Goal: Task Accomplishment & Management: Use online tool/utility

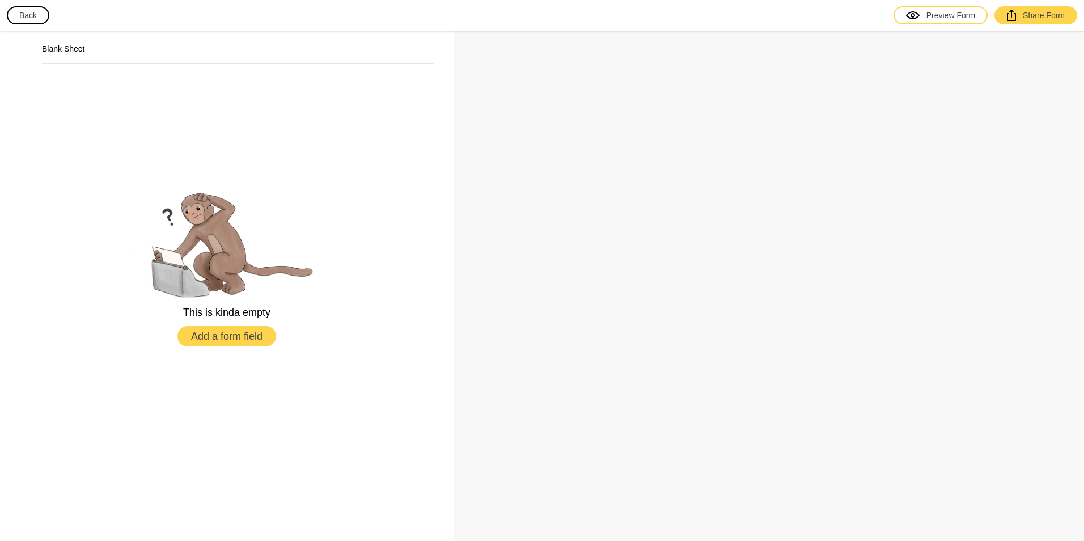
click at [243, 340] on button "Add a form field" at bounding box center [226, 336] width 99 height 20
click at [247, 335] on button "Add a form field" at bounding box center [226, 336] width 99 height 20
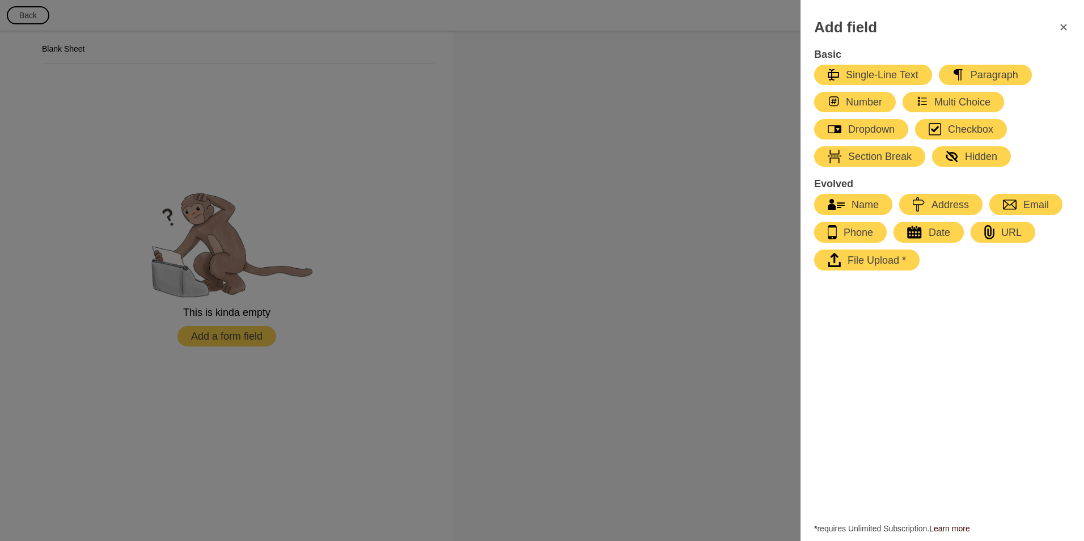
click at [867, 198] on div "Name" at bounding box center [853, 205] width 51 height 14
select select "large"
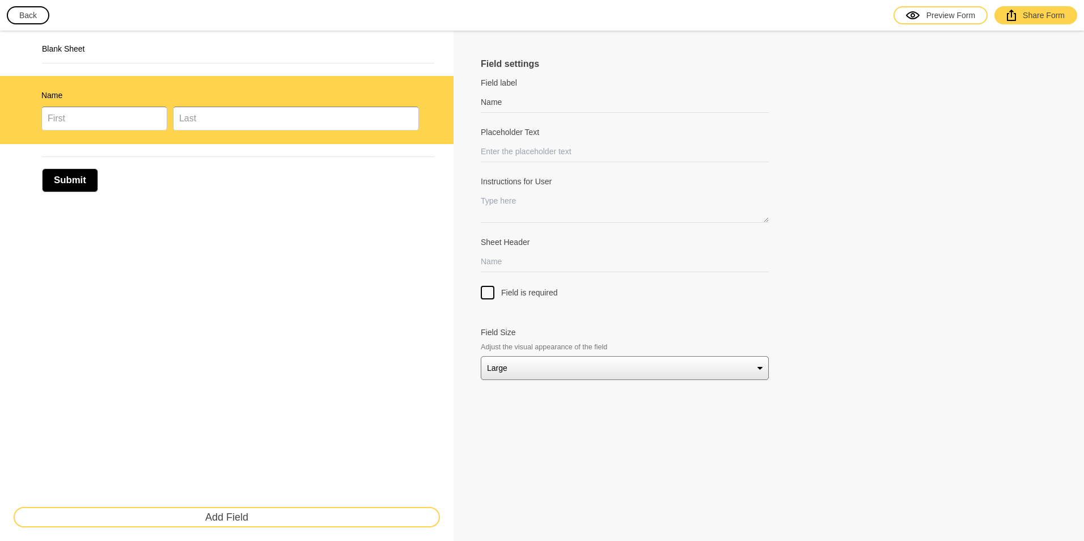
click at [207, 189] on div "Submit" at bounding box center [238, 174] width 392 height 36
click at [486, 298] on div at bounding box center [488, 293] width 14 height 14
click at [488, 286] on input "Field is required" at bounding box center [488, 286] width 0 height 0
click at [330, 218] on div "Blank Sheet Name * Submit Add Field" at bounding box center [227, 286] width 454 height 510
click at [220, 510] on button "Add Field" at bounding box center [227, 517] width 426 height 20
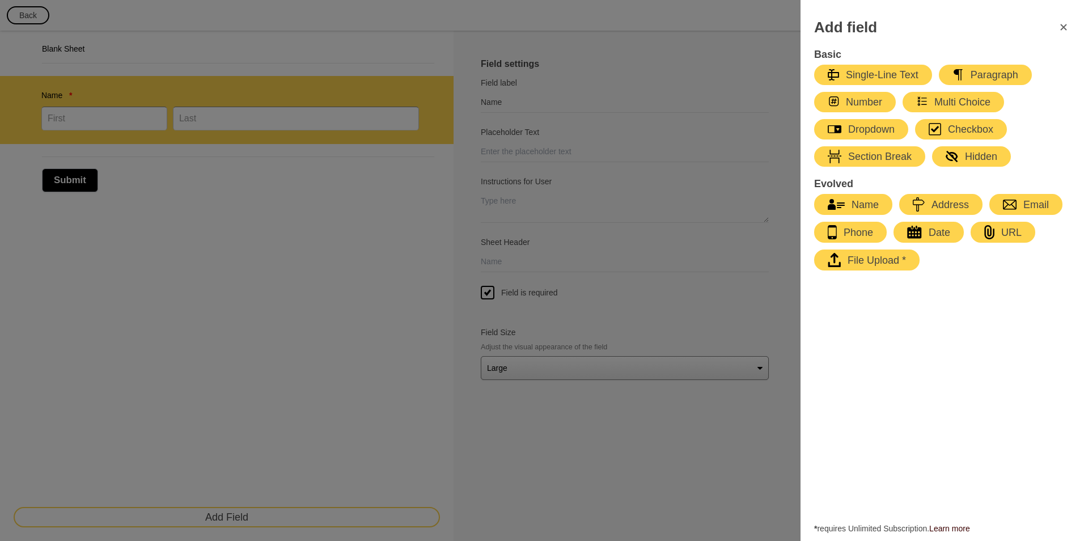
click at [850, 239] on div "Phone" at bounding box center [850, 232] width 45 height 14
type input "Phone"
select select "large"
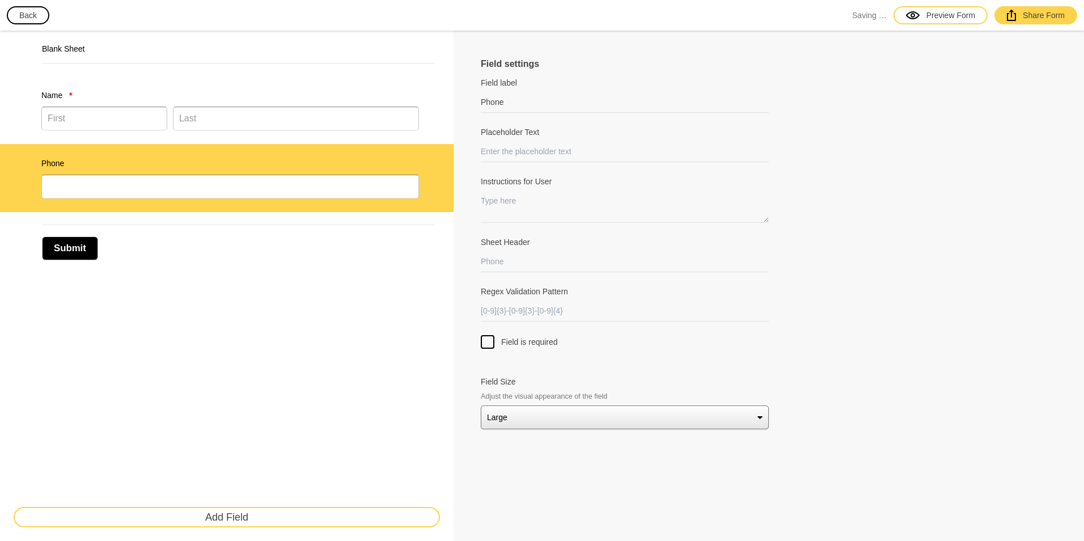
click at [488, 343] on div at bounding box center [488, 342] width 14 height 14
click at [488, 335] on input "Field is required" at bounding box center [488, 335] width 0 height 0
click at [530, 150] on input "Placeholder Text" at bounding box center [625, 151] width 288 height 21
type input "Enter your phone #"
click at [399, 258] on div "Submit" at bounding box center [238, 243] width 392 height 36
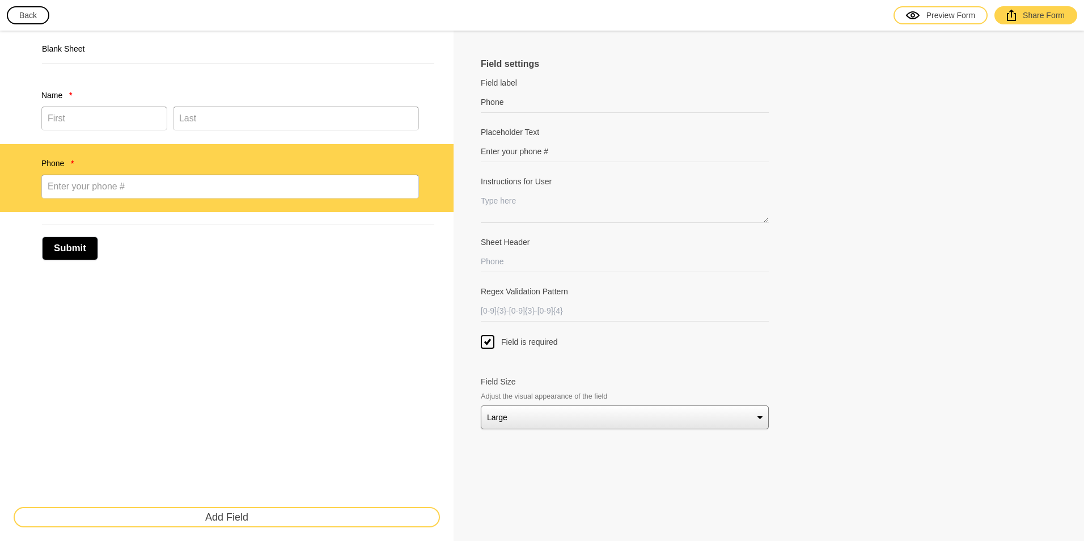
click at [222, 252] on div "Submit" at bounding box center [238, 243] width 392 height 36
click at [263, 515] on button "Add Field" at bounding box center [227, 517] width 426 height 20
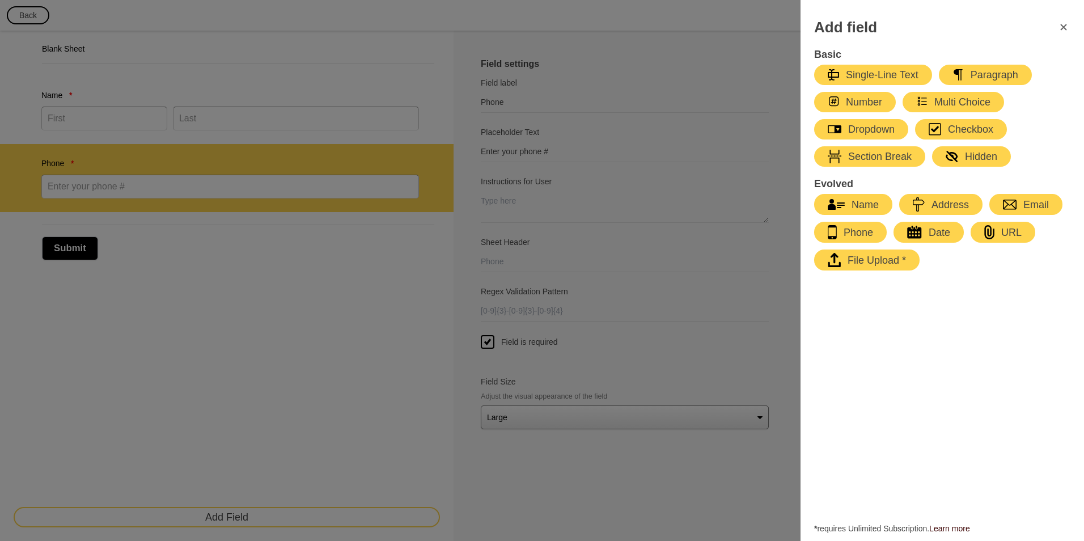
click at [1011, 204] on icon "button" at bounding box center [1010, 205] width 14 height 10
type input "Email"
select select "large"
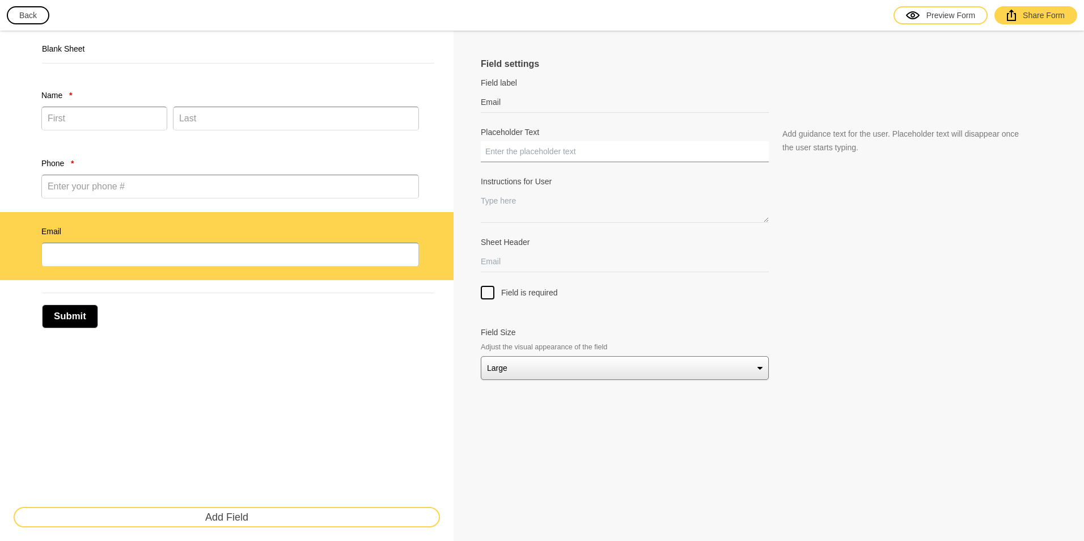
click at [522, 149] on input "Placeholder Text" at bounding box center [625, 151] width 288 height 21
type input "Email (Optional)"
click at [362, 303] on div "Submit" at bounding box center [238, 311] width 392 height 36
drag, startPoint x: 214, startPoint y: 319, endPoint x: 200, endPoint y: 319, distance: 14.2
click at [214, 320] on div "Submit" at bounding box center [238, 311] width 392 height 36
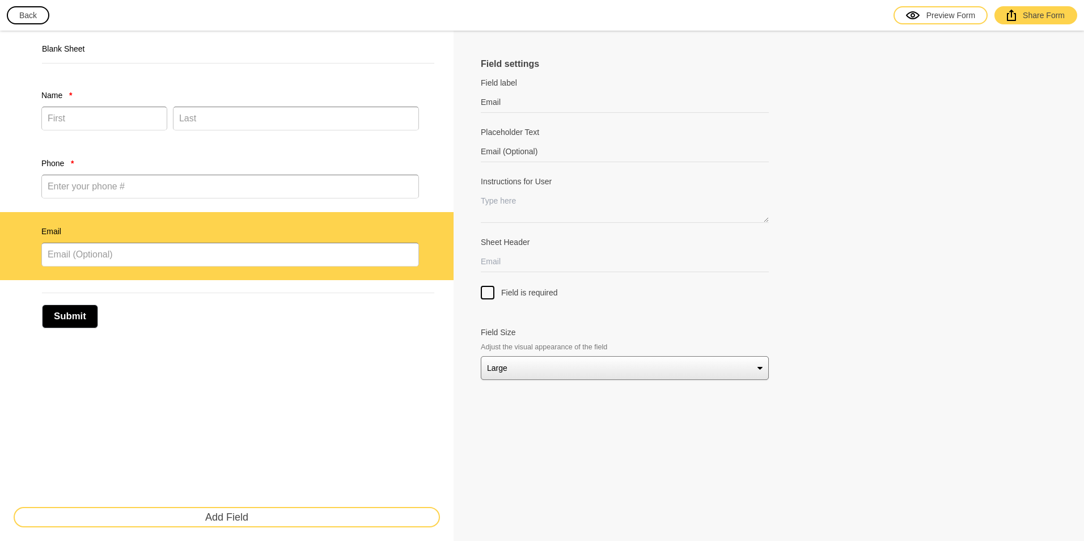
click at [242, 520] on button "Add Field" at bounding box center [227, 517] width 426 height 20
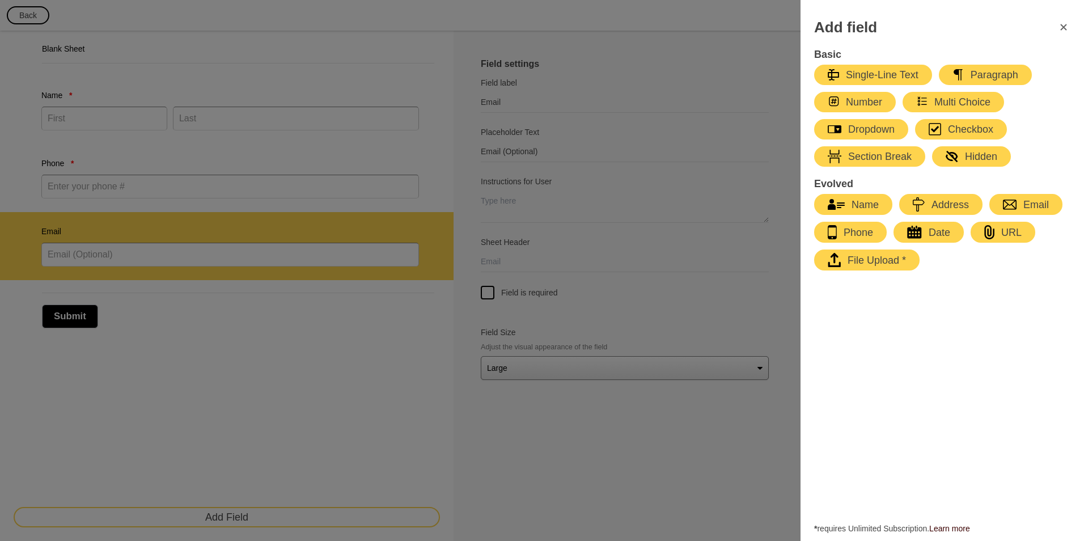
click at [986, 68] on div "Paragraph" at bounding box center [986, 75] width 66 height 14
type input "Paragraph"
select select "large"
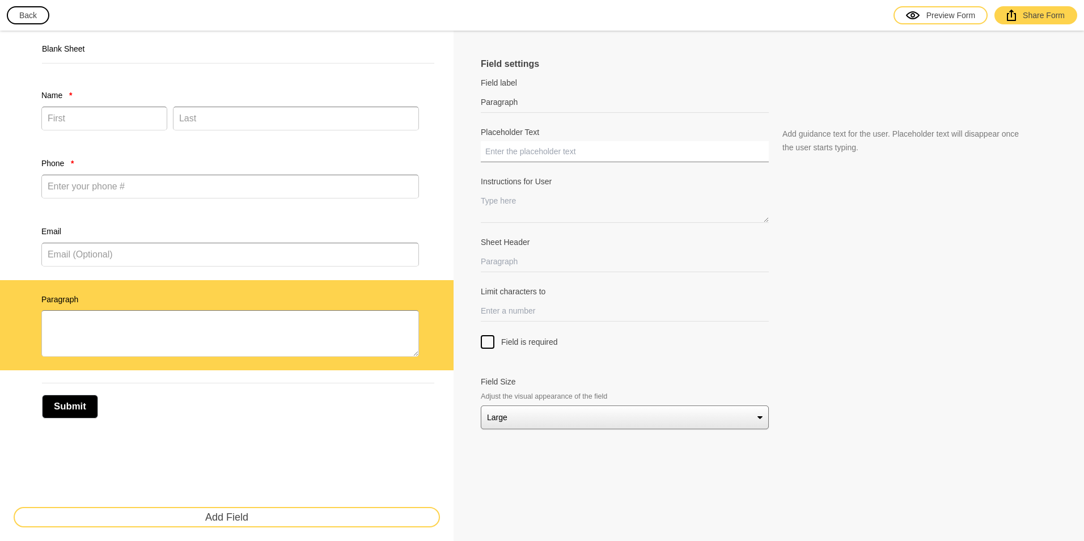
click at [515, 150] on input "Placeholder Text" at bounding box center [625, 151] width 288 height 21
type input "Summary of your business:"
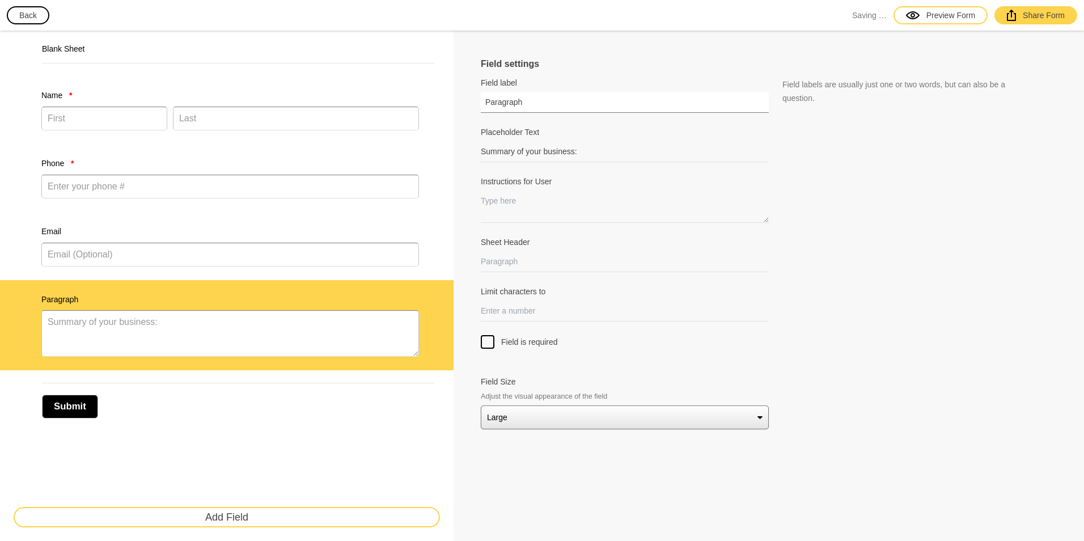
drag, startPoint x: 549, startPoint y: 103, endPoint x: 467, endPoint y: 104, distance: 82.8
click at [467, 104] on div "Field settings Field label Paragraph Field labels are usually just one or two w…" at bounding box center [769, 286] width 630 height 510
type input "W"
type input "Summary of Business"
click at [489, 337] on div at bounding box center [488, 342] width 14 height 14
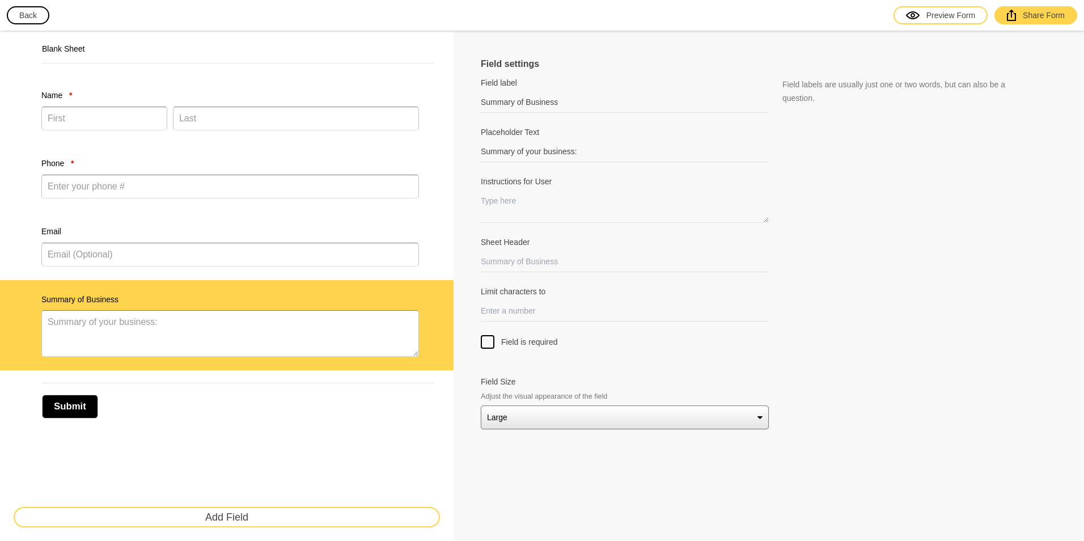
click at [488, 335] on input "Field is required" at bounding box center [488, 335] width 0 height 0
click at [392, 413] on div "Submit" at bounding box center [238, 401] width 392 height 36
click at [70, 408] on button "Submit" at bounding box center [70, 407] width 56 height 24
click at [289, 423] on div "Submit" at bounding box center [227, 400] width 426 height 47
click at [87, 407] on button "Submit" at bounding box center [70, 407] width 56 height 24
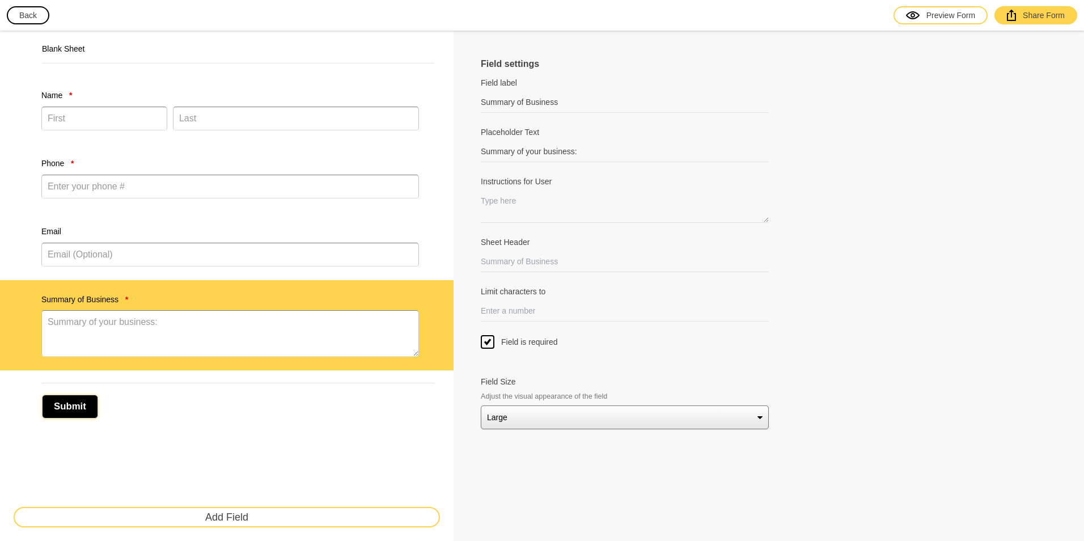
click at [87, 407] on button "Submit" at bounding box center [70, 407] width 56 height 24
click at [254, 420] on div "Submit" at bounding box center [227, 400] width 426 height 47
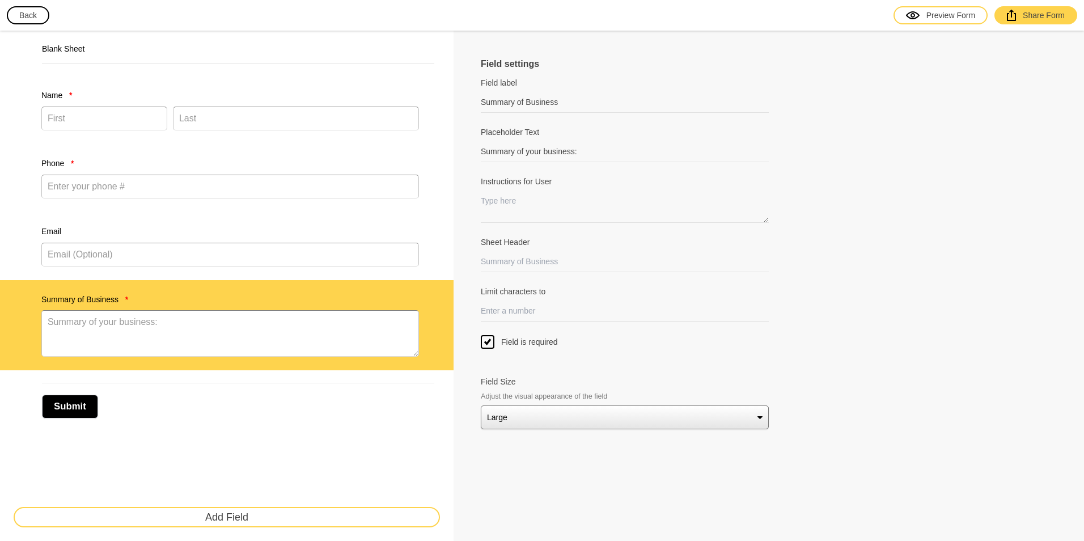
click at [537, 426] on select "Small Medium Large" at bounding box center [625, 417] width 288 height 24
click at [79, 405] on button "Submit" at bounding box center [70, 407] width 56 height 24
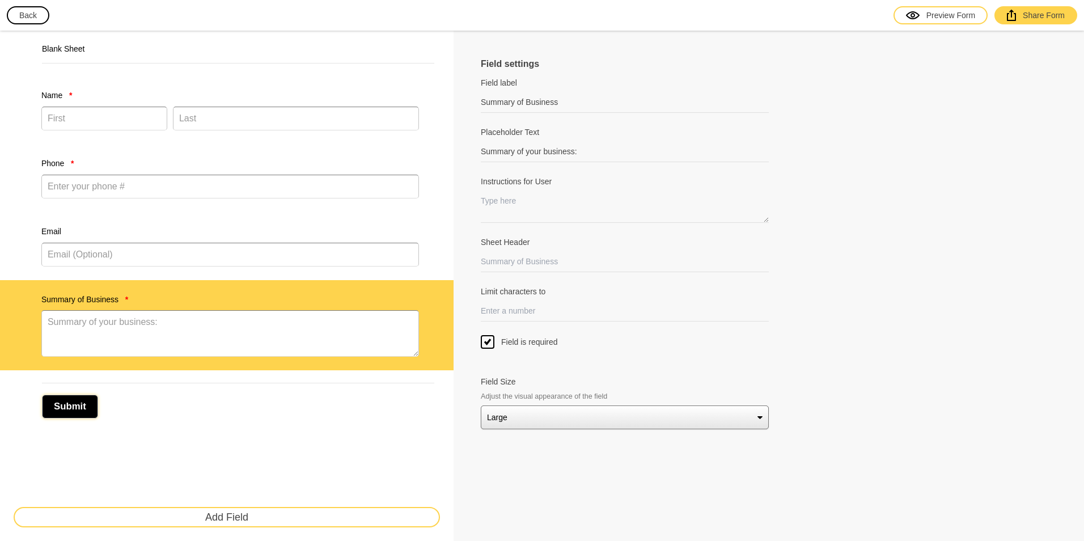
click at [79, 405] on button "Submit" at bounding box center [70, 407] width 56 height 24
click at [35, 15] on button "Back" at bounding box center [28, 15] width 43 height 18
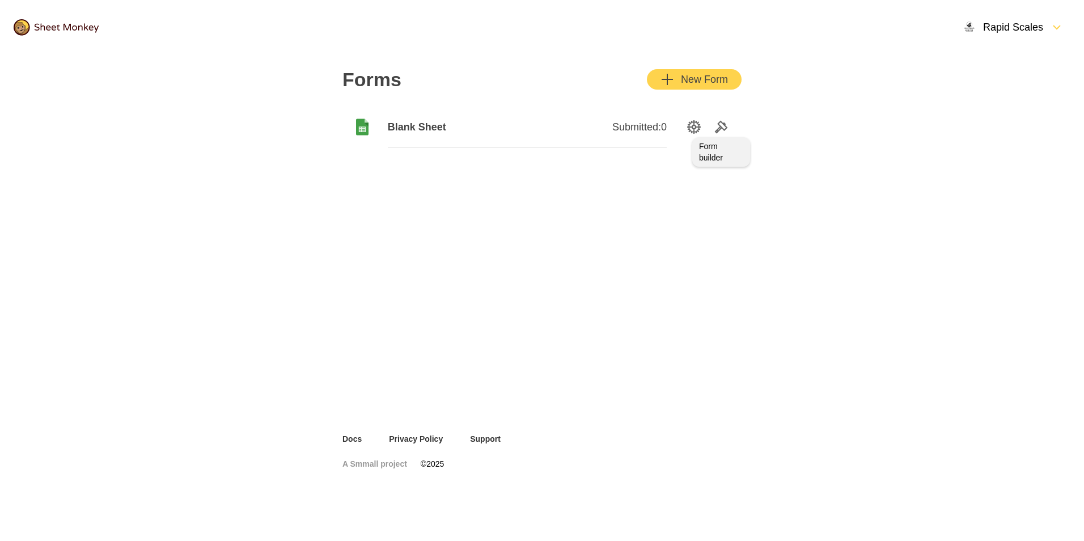
click at [719, 125] on icon "Tools" at bounding box center [721, 126] width 11 height 11
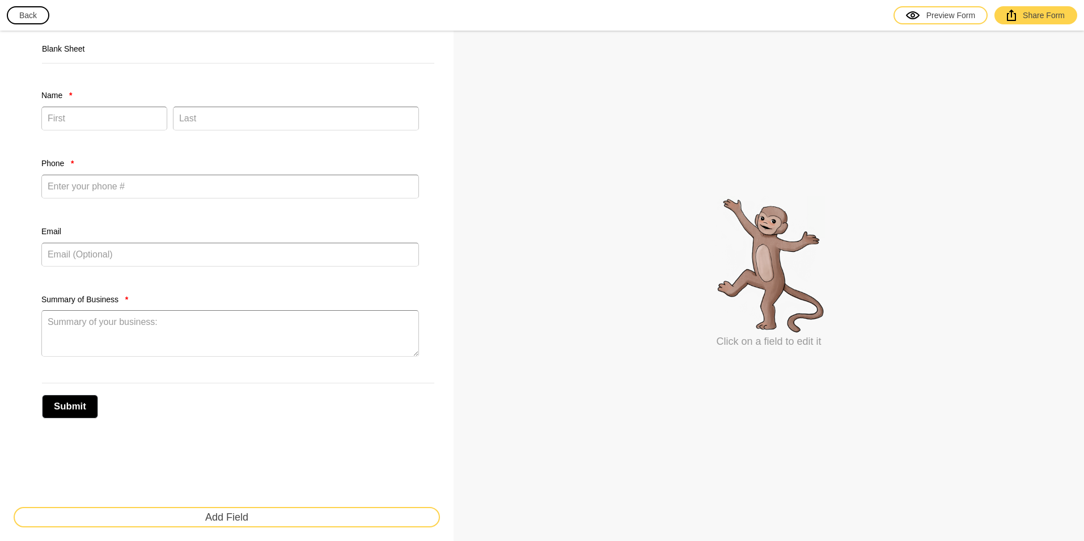
click at [34, 15] on button "Back" at bounding box center [28, 15] width 43 height 18
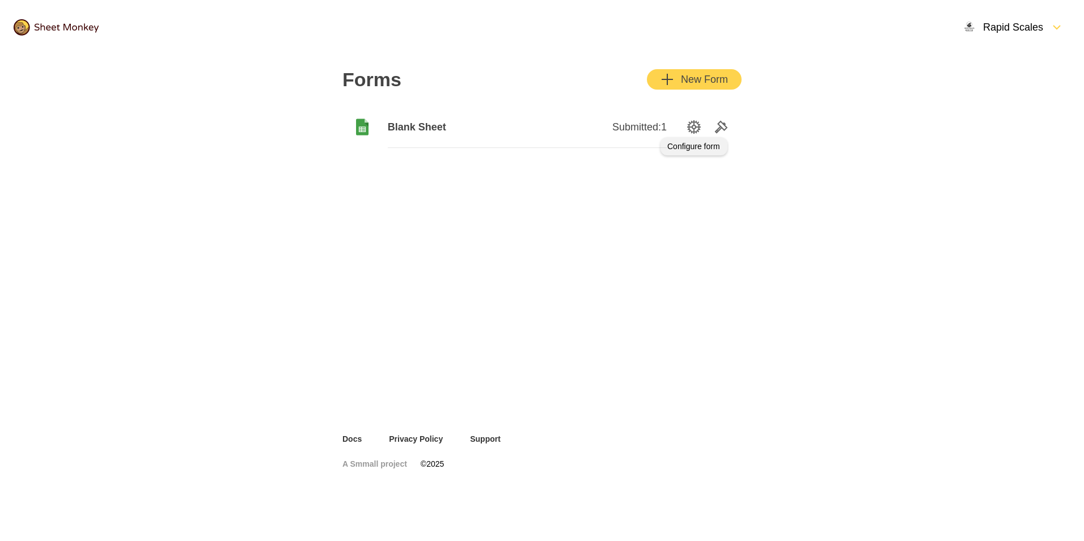
click at [696, 126] on icon "SettingsOption" at bounding box center [694, 127] width 14 height 14
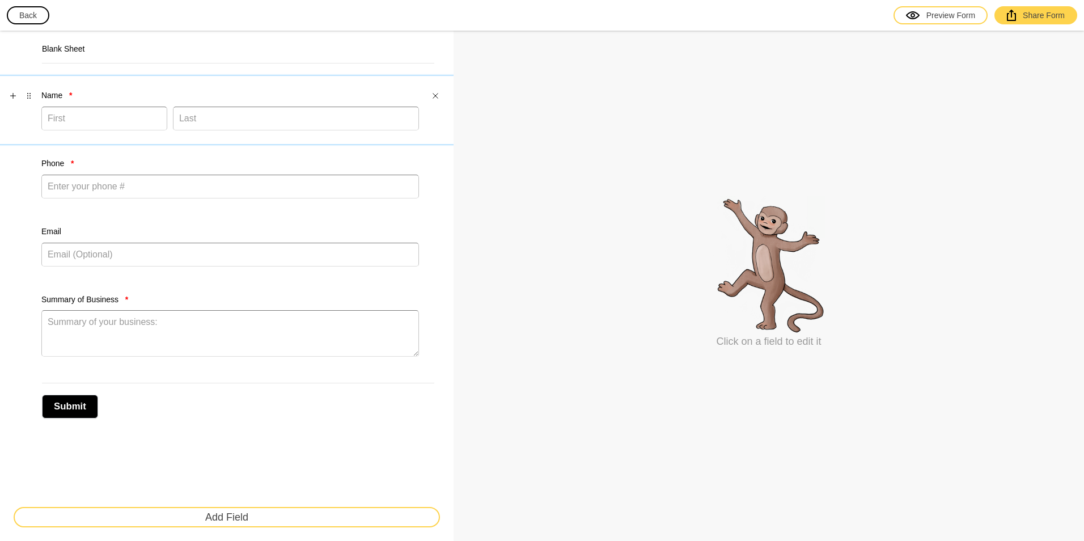
click at [52, 95] on label "Name *" at bounding box center [230, 95] width 378 height 11
select select "large"
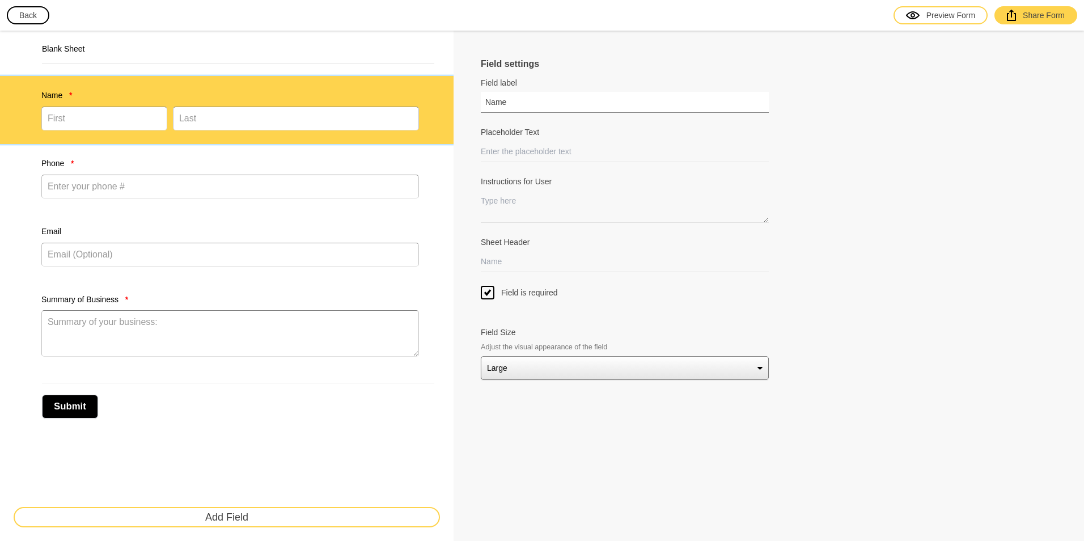
click at [521, 103] on input "Name" at bounding box center [625, 102] width 288 height 21
type input "N"
click at [478, 119] on div "Field settings Field label NAME: Field labels are usually just one or two words…" at bounding box center [769, 286] width 630 height 510
click at [66, 165] on label "Phone *" at bounding box center [230, 163] width 378 height 11
type input "Phone"
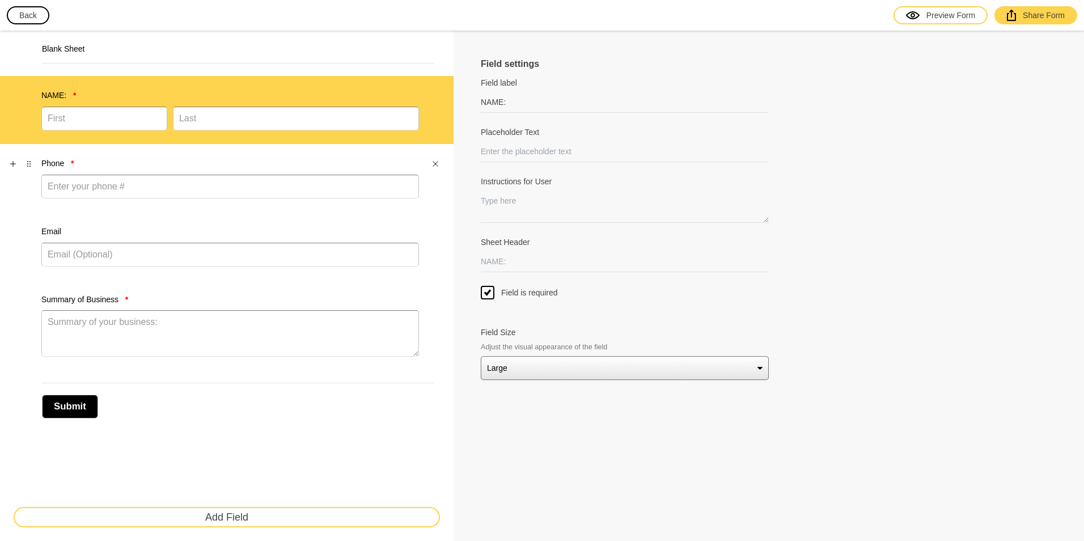
type input "Enter your phone #"
select select "large"
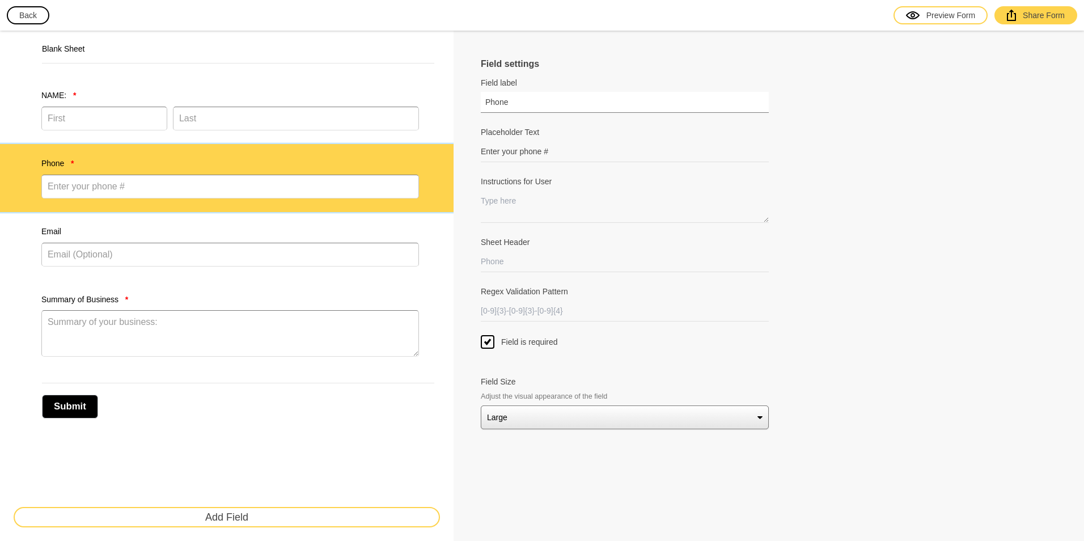
click at [520, 107] on input "Phone" at bounding box center [625, 102] width 288 height 21
type input "P"
click at [171, 230] on label "Email" at bounding box center [230, 231] width 378 height 11
type input "Email"
type input "Email (Optional)"
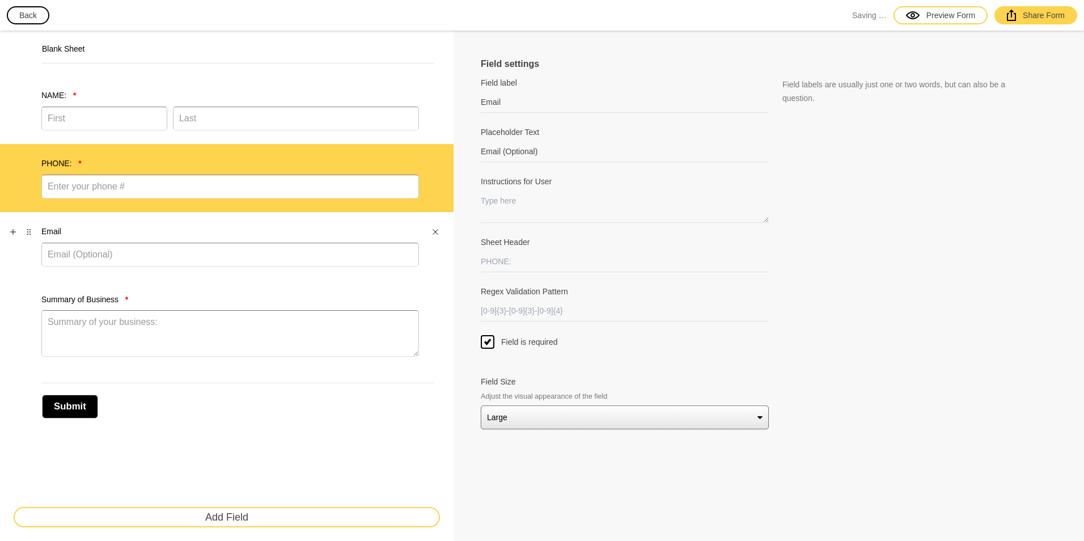
select select "large"
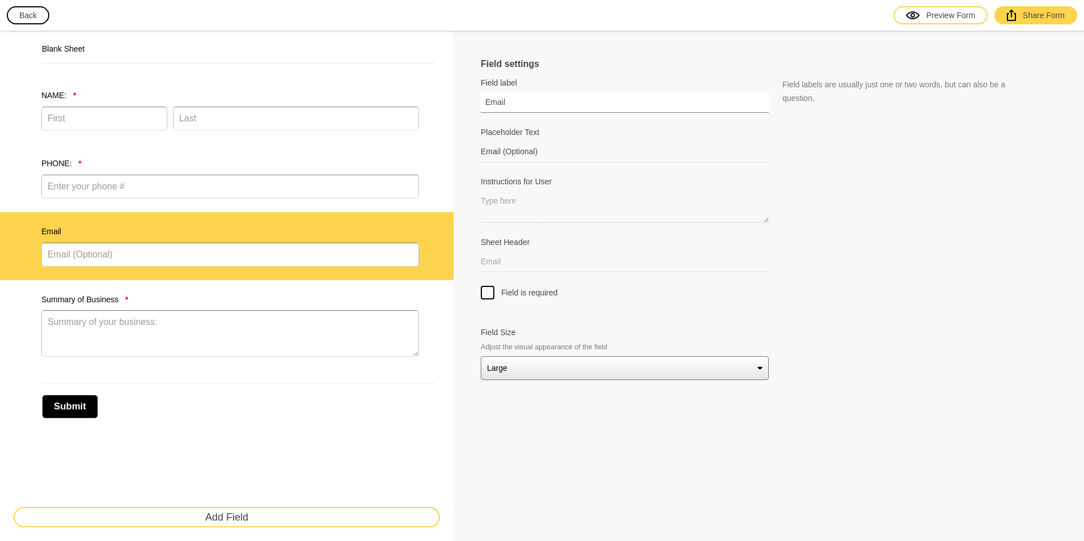
drag, startPoint x: 507, startPoint y: 100, endPoint x: 450, endPoint y: 107, distance: 58.2
click at [450, 107] on div "Blank Sheet NAME: * PHONE: * Email Summary of Business * Submit Add Field Field…" at bounding box center [542, 286] width 1084 height 510
type input "EMAIL:"
click at [514, 262] on input "Sheet Header" at bounding box center [625, 261] width 288 height 21
drag, startPoint x: 524, startPoint y: 264, endPoint x: 481, endPoint y: 265, distance: 43.1
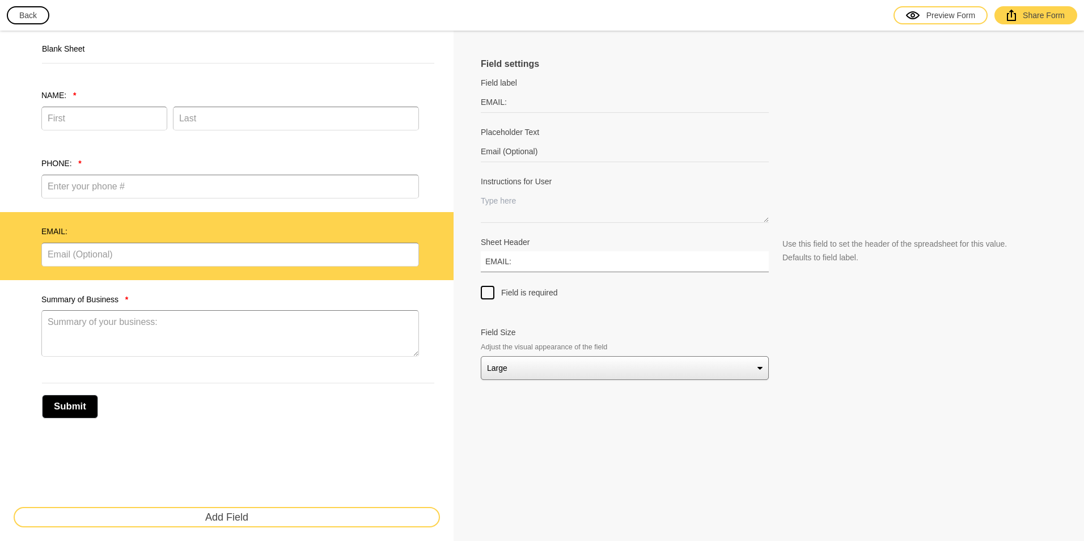
click at [481, 265] on input "EMAIL:" at bounding box center [625, 261] width 288 height 21
type input "EMAIL:"
click at [479, 272] on div "Field settings Field label EMAIL: Field labels are usually just one or two word…" at bounding box center [769, 286] width 630 height 510
click at [106, 154] on div "PHONE: *" at bounding box center [227, 178] width 454 height 68
type input "PHONE:"
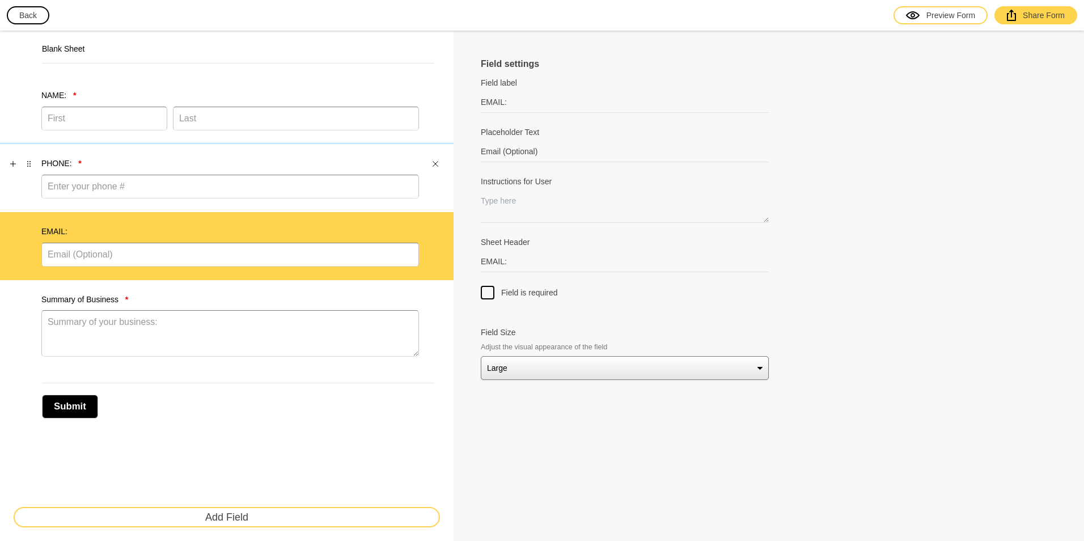
type input "Enter your phone #"
select select "large"
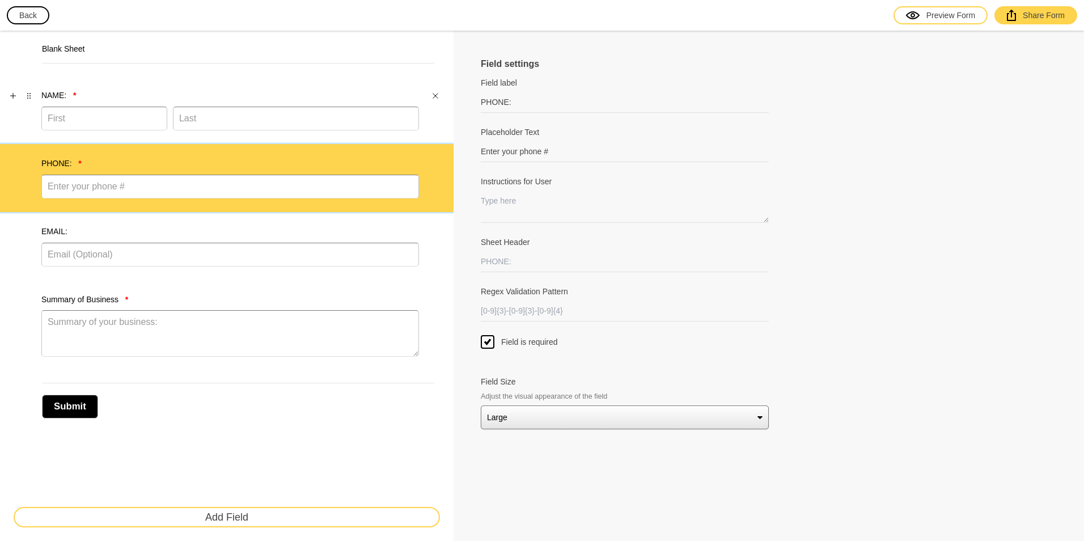
click at [112, 94] on label "NAME: *" at bounding box center [230, 95] width 378 height 11
type input "NAME:"
select select "large"
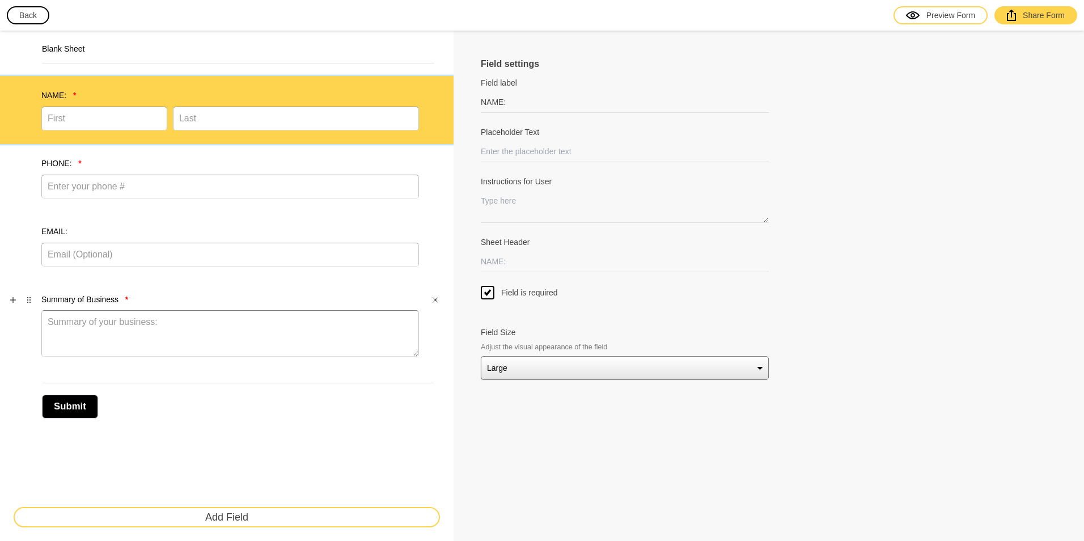
click at [181, 290] on div "Summary of Business *" at bounding box center [227, 325] width 454 height 91
type input "Summary of Business"
type input "Summary of your business:"
select select "large"
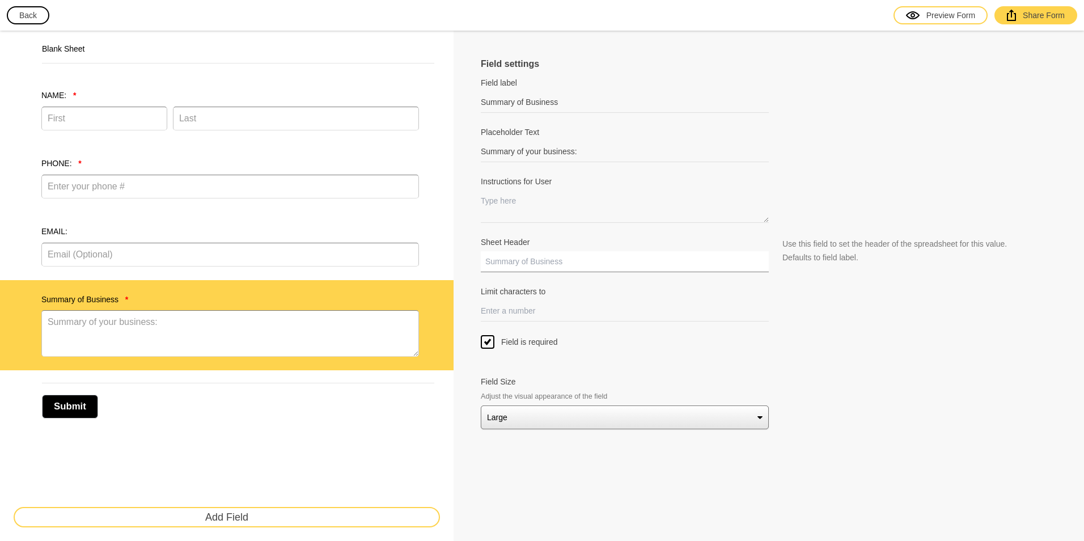
click at [528, 261] on input "Sheet Header" at bounding box center [625, 261] width 288 height 21
type input "SUMMARY OF BUSINESS:"
click at [471, 259] on div "Field settings Field label Summary of Business Field labels are usually just on…" at bounding box center [769, 286] width 630 height 510
click at [139, 233] on label "EMAIL:" at bounding box center [230, 231] width 378 height 11
type input "EMAIL:"
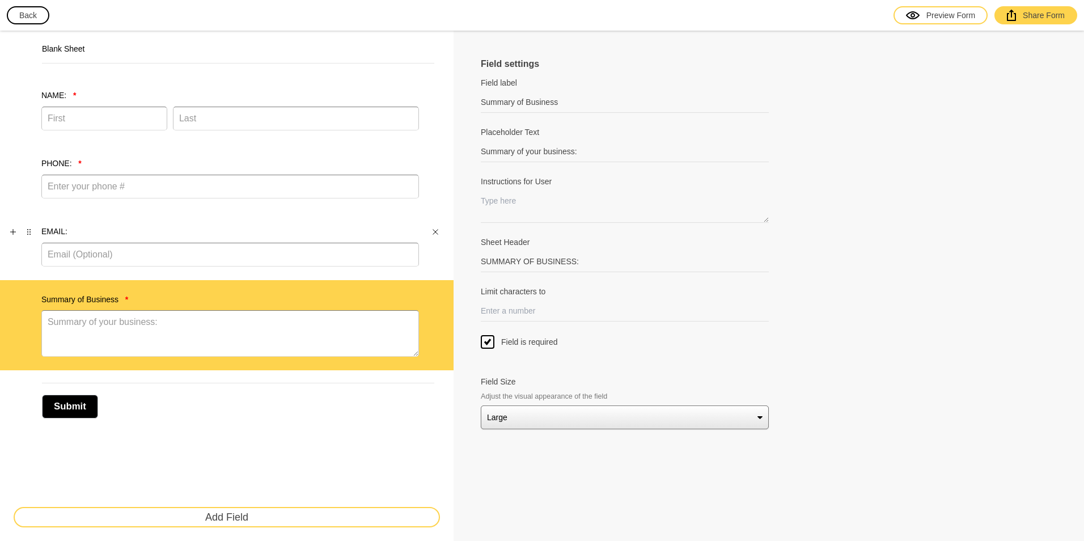
type input "Email (Optional)"
type input "EMAIL:"
select select "large"
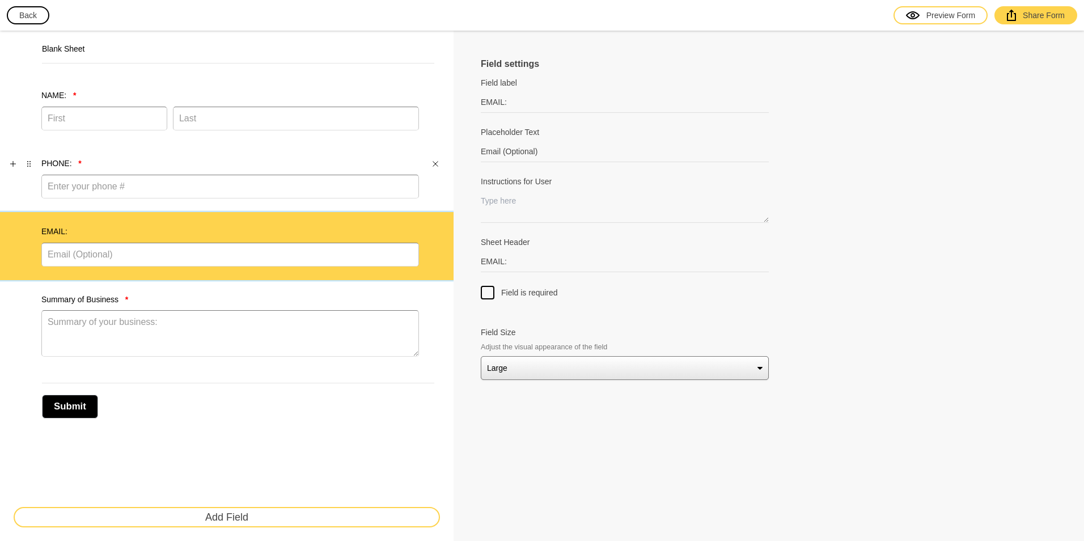
click at [217, 159] on label "PHONE: *" at bounding box center [230, 163] width 378 height 11
type input "PHONE:"
type input "Enter your phone #"
select select "large"
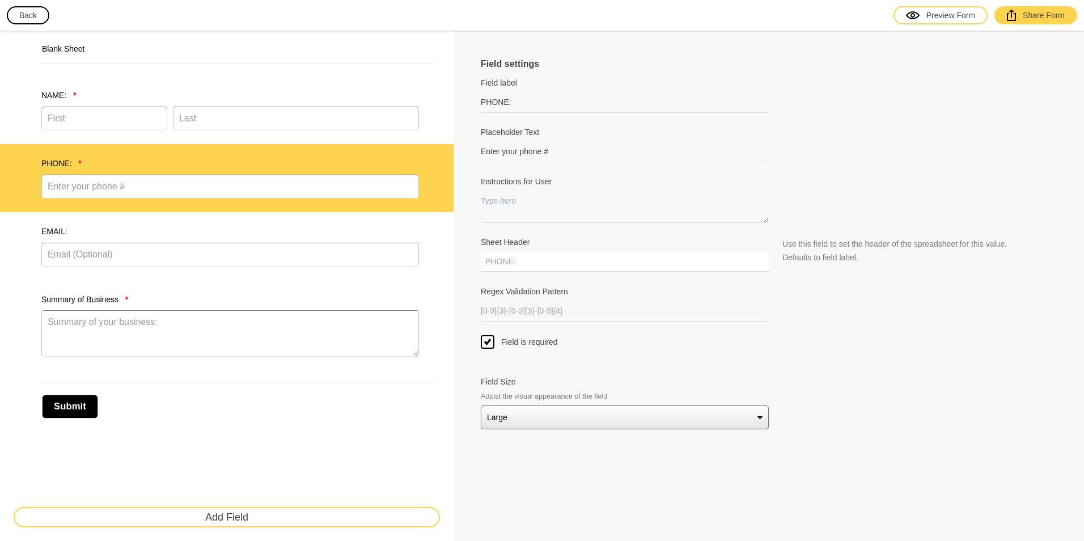
click at [513, 262] on input "Sheet Header" at bounding box center [625, 261] width 288 height 21
type input "PHONE:"
click at [249, 85] on div "NAME: *" at bounding box center [227, 110] width 454 height 68
type input "NAME:"
select select "large"
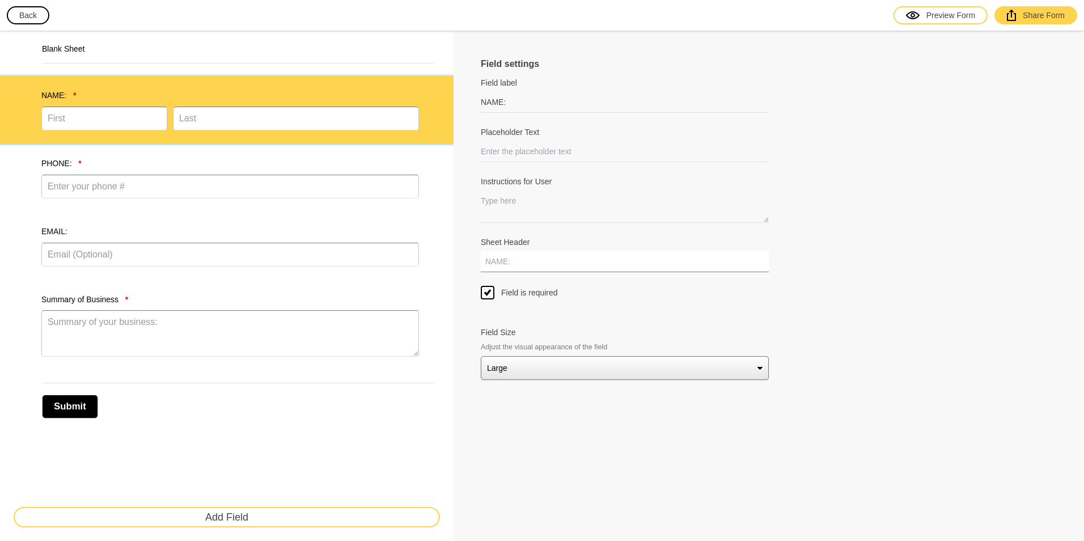
click at [511, 260] on input "Sheet Header" at bounding box center [625, 261] width 288 height 21
type input "NAME:"
click at [393, 162] on label "PHONE: *" at bounding box center [230, 163] width 378 height 11
type input "PHONE:"
type input "Enter your phone #"
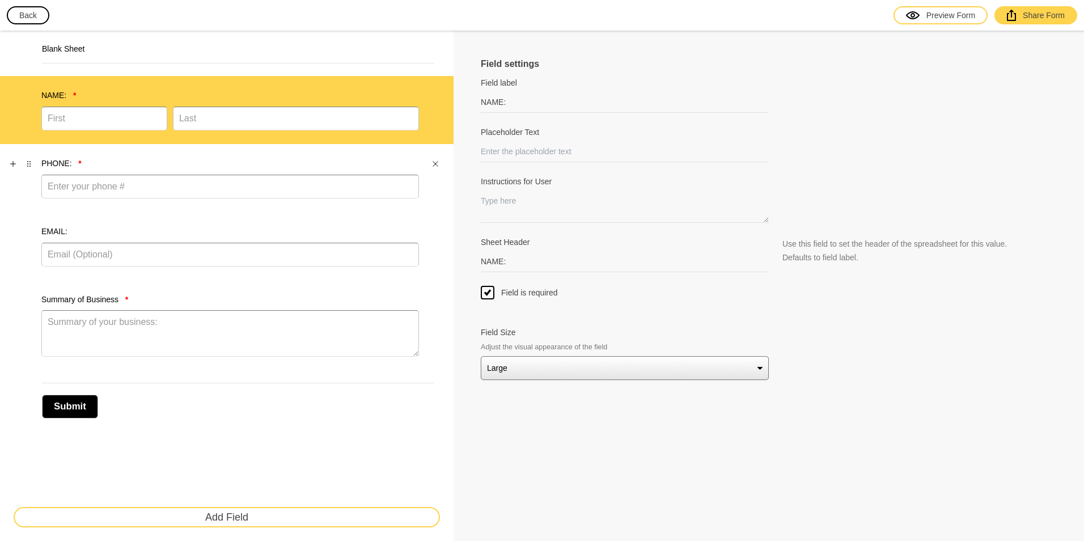
type input "PHONE:"
select select "large"
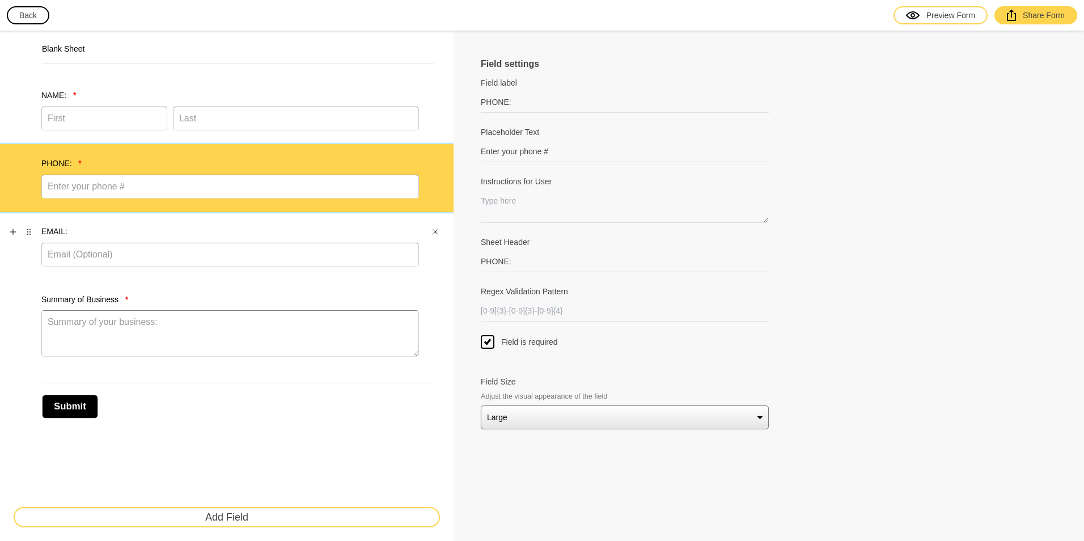
click at [378, 229] on label "EMAIL:" at bounding box center [230, 231] width 378 height 11
type input "EMAIL:"
type input "Email (Optional)"
type input "EMAIL:"
select select "large"
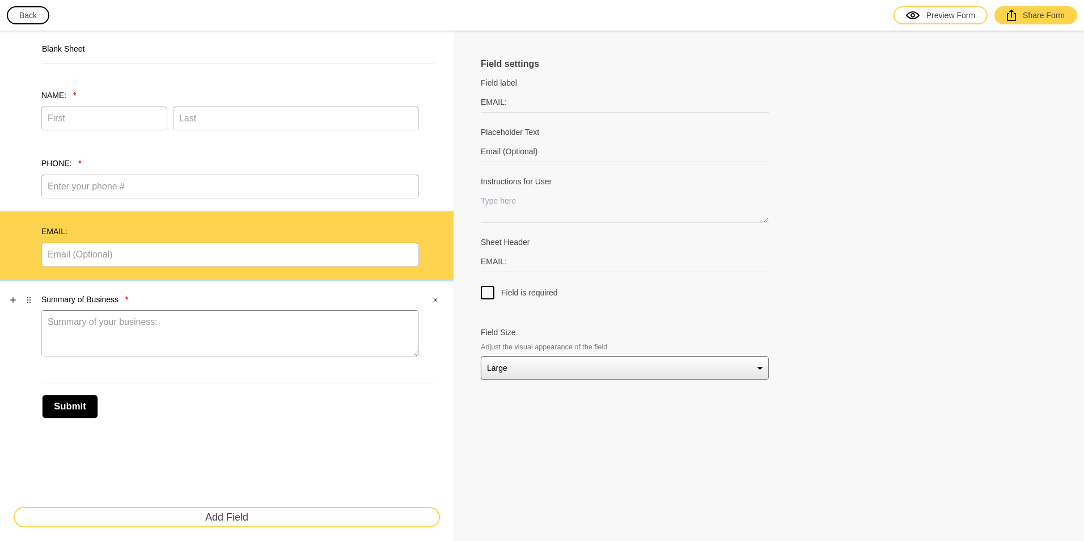
click at [376, 297] on label "Summary of Business *" at bounding box center [230, 299] width 378 height 11
type input "Summary of Business"
type input "Summary of your business:"
type input "SUMMARY OF BUSINESS:"
select select "large"
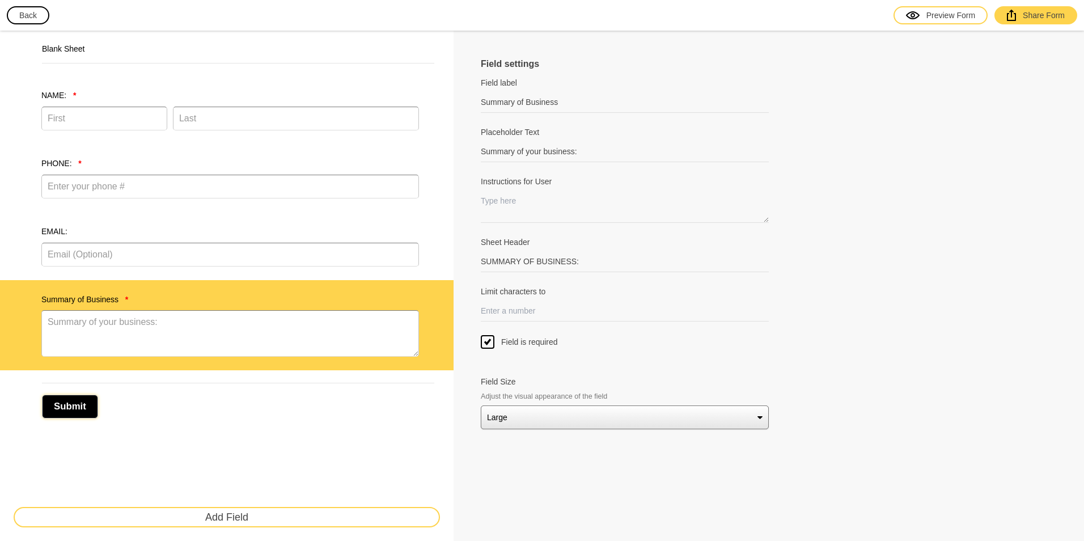
click at [65, 407] on button "Submit" at bounding box center [70, 407] width 56 height 24
click at [82, 405] on button "Submit" at bounding box center [70, 407] width 56 height 24
click at [305, 420] on div "Submit" at bounding box center [227, 400] width 426 height 47
click at [35, 17] on button "Back" at bounding box center [28, 15] width 43 height 18
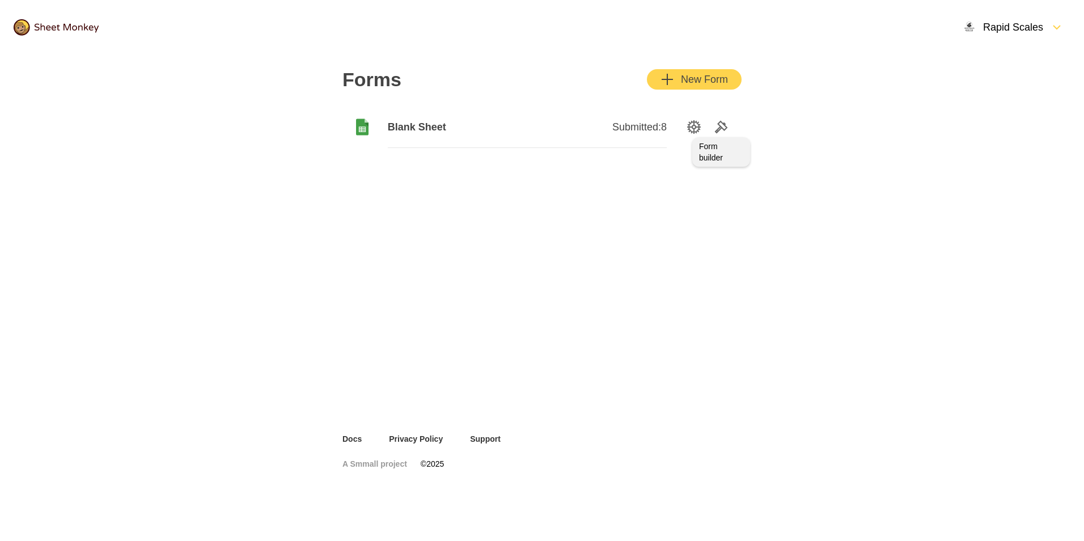
click at [717, 128] on icon "Tools" at bounding box center [721, 127] width 14 height 14
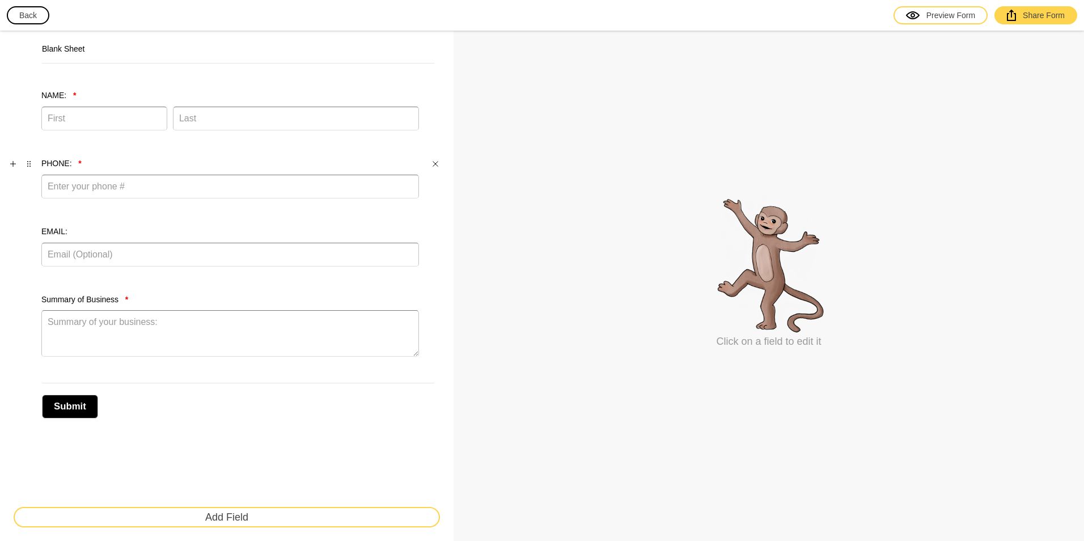
click at [175, 151] on div "PHONE: *" at bounding box center [227, 178] width 454 height 68
select select "large"
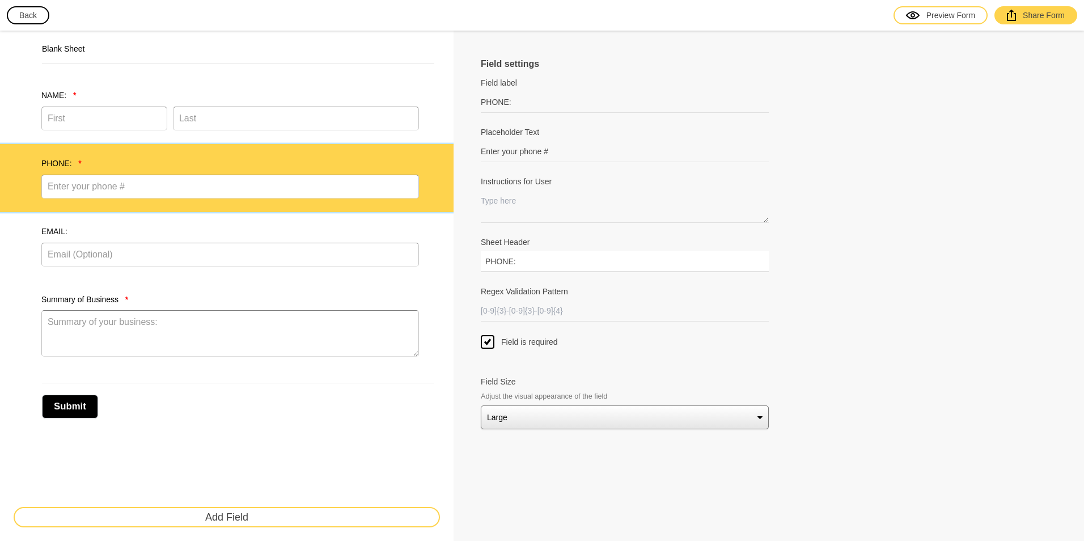
click at [515, 261] on input "PHONE:" at bounding box center [625, 261] width 288 height 21
click at [28, 15] on button "Back" at bounding box center [28, 15] width 43 height 18
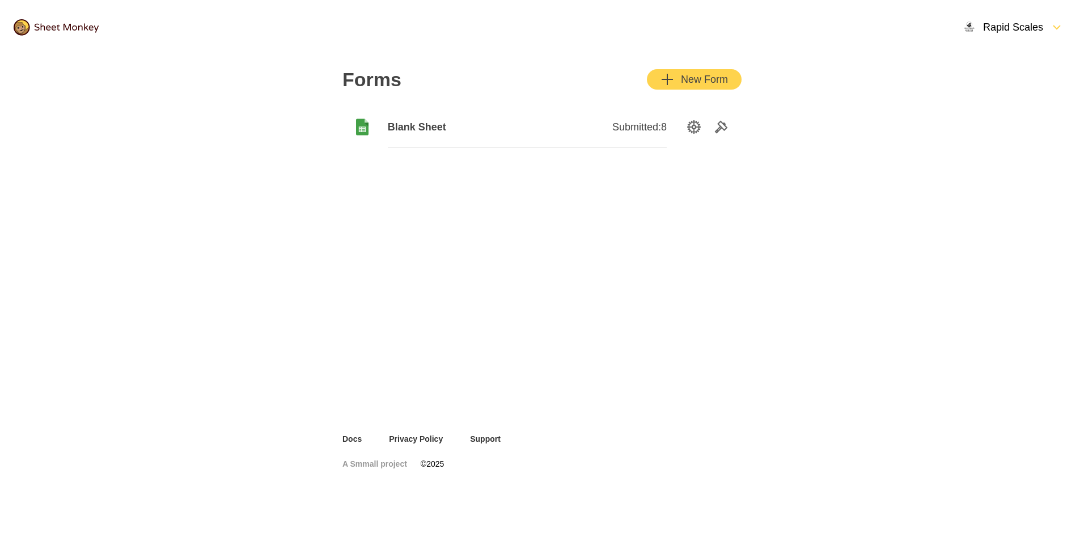
click at [702, 130] on div at bounding box center [710, 127] width 61 height 14
click at [700, 129] on icon "SettingsOption" at bounding box center [694, 127] width 14 height 14
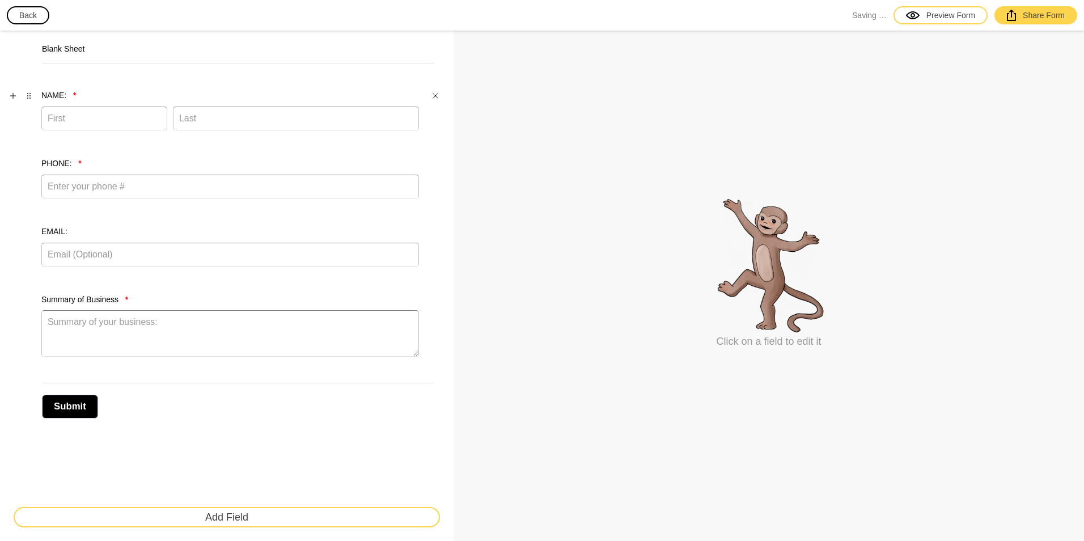
click at [180, 92] on label "NAME: *" at bounding box center [230, 95] width 378 height 11
select select "large"
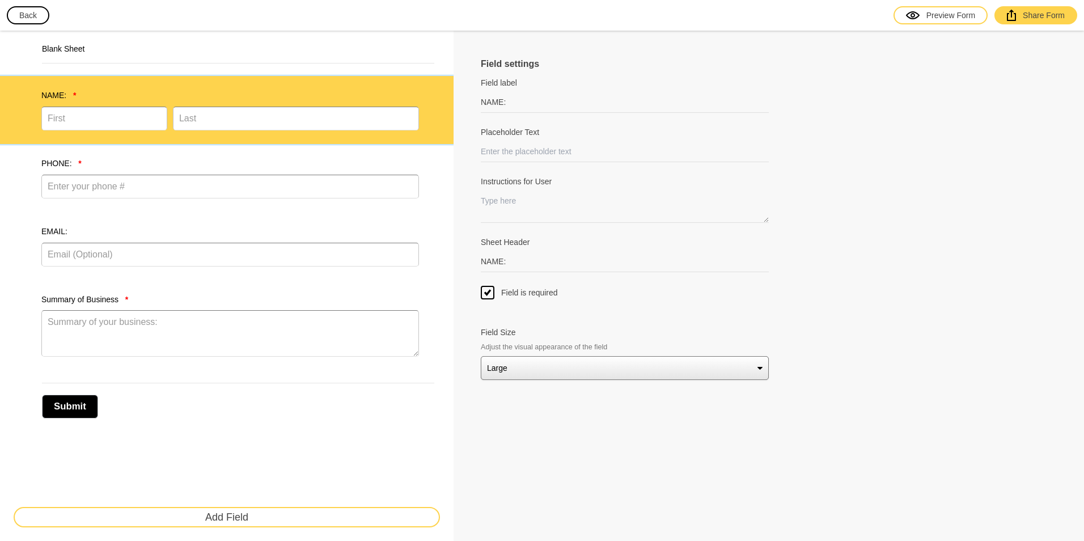
click at [31, 20] on button "Back" at bounding box center [28, 15] width 43 height 18
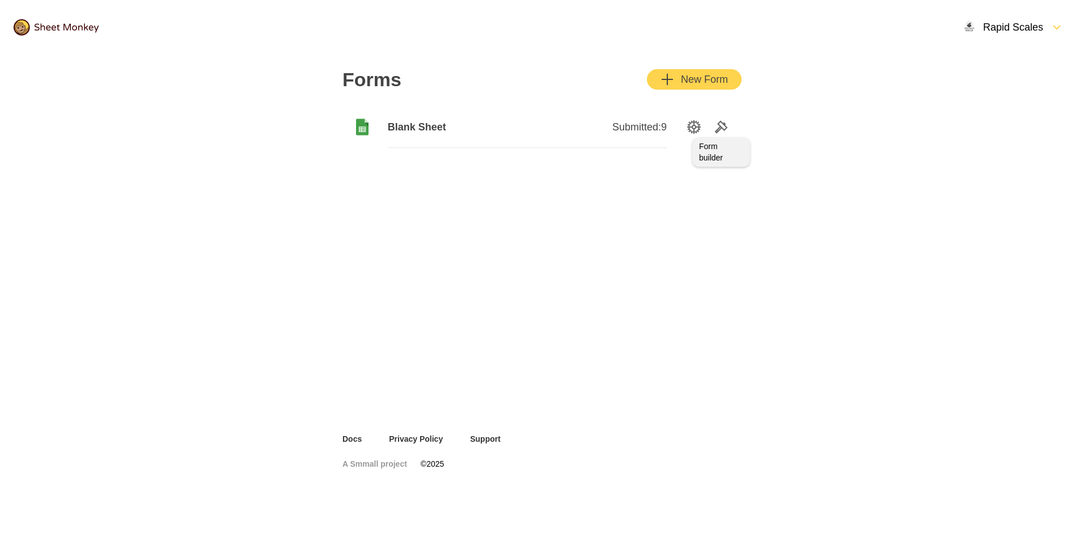
click at [721, 130] on icon "Tools" at bounding box center [721, 127] width 14 height 14
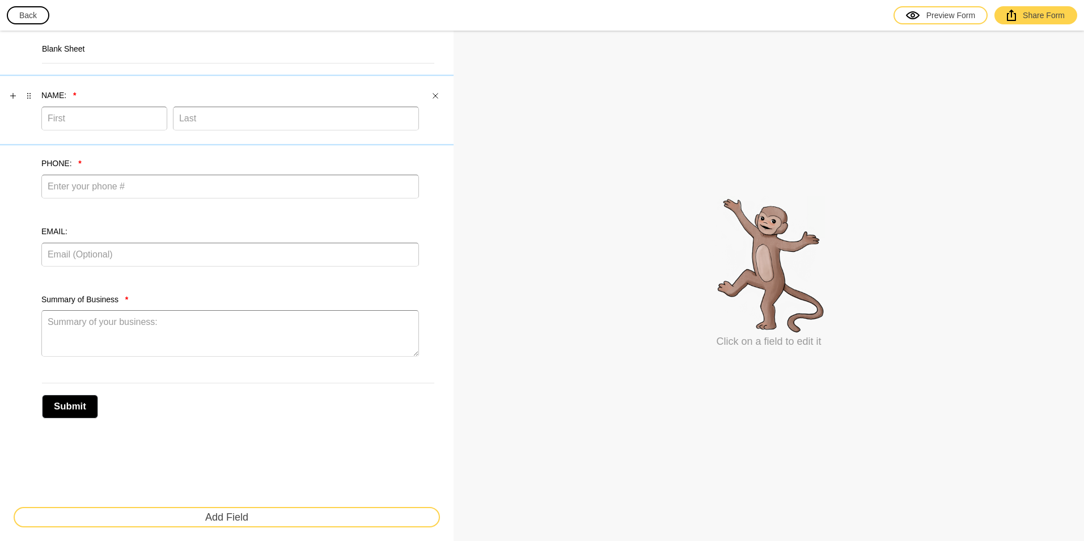
click at [279, 99] on label "NAME: *" at bounding box center [230, 95] width 378 height 11
select select "large"
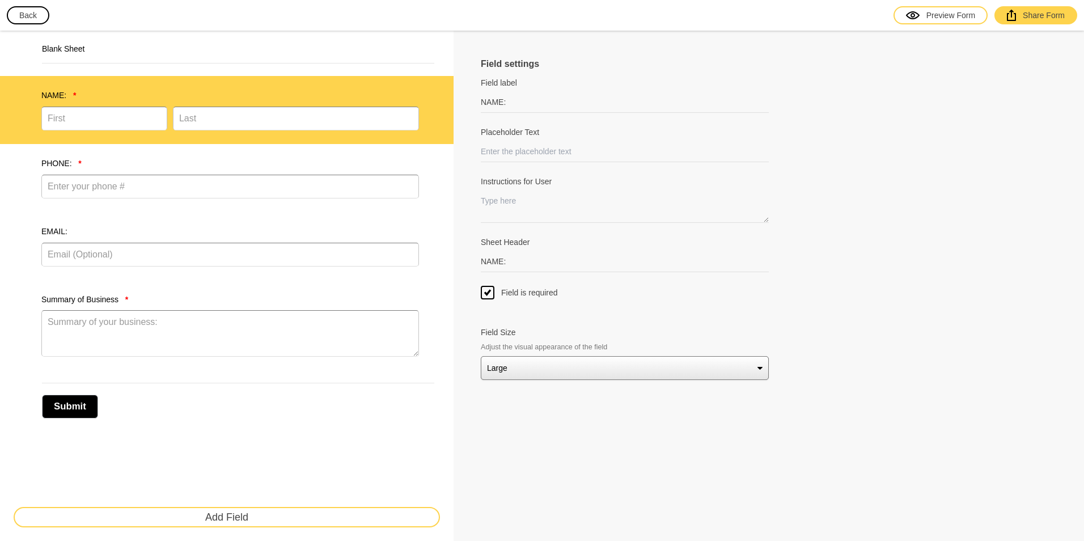
click at [557, 367] on select "Small Medium Large" at bounding box center [625, 368] width 288 height 24
click at [328, 107] on div "NAME: *" at bounding box center [227, 110] width 454 height 68
drag, startPoint x: 328, startPoint y: 107, endPoint x: 327, endPoint y: 90, distance: 17.0
click at [327, 90] on label "NAME: *" at bounding box center [230, 95] width 378 height 11
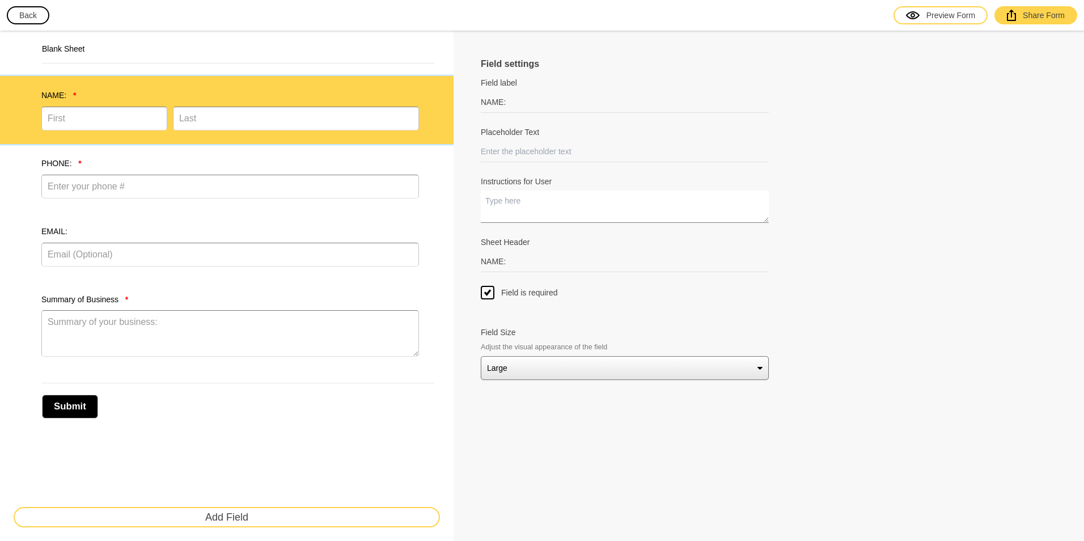
click at [543, 205] on textarea "Instructions for User" at bounding box center [625, 207] width 288 height 32
click at [517, 253] on input "NAME:" at bounding box center [625, 261] width 288 height 21
type input "NAME:"
click at [473, 252] on div "Field settings Field label NAME: Field labels are usually just one or two words…" at bounding box center [769, 286] width 630 height 510
click at [70, 401] on button "Submit" at bounding box center [70, 407] width 56 height 24
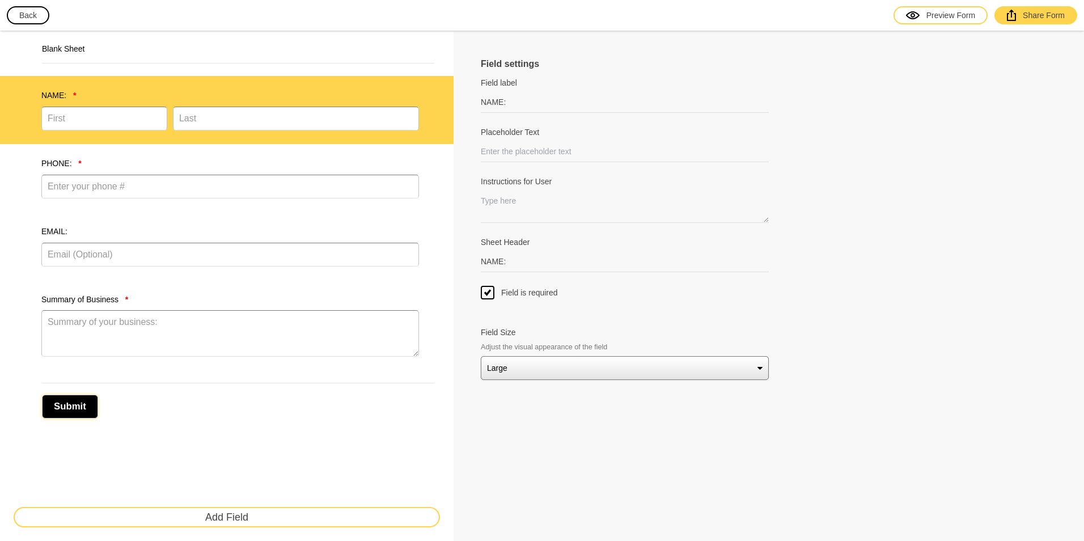
click at [70, 401] on button "Submit" at bounding box center [70, 407] width 56 height 24
click at [71, 407] on button "Submit" at bounding box center [70, 407] width 56 height 24
click at [70, 405] on button "Submit" at bounding box center [70, 407] width 56 height 24
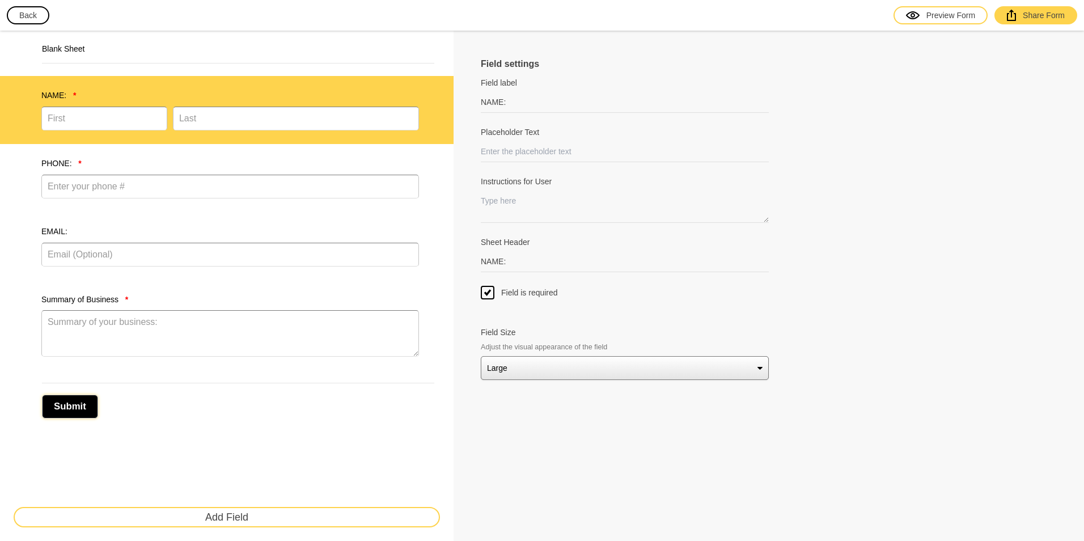
click at [70, 405] on button "Submit" at bounding box center [70, 407] width 56 height 24
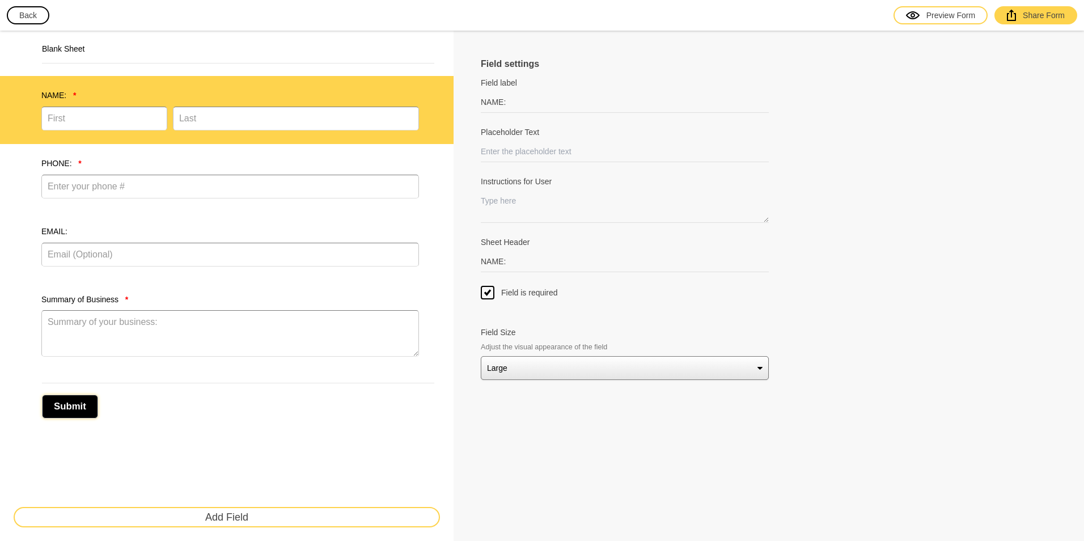
click at [70, 405] on button "Submit" at bounding box center [70, 407] width 56 height 24
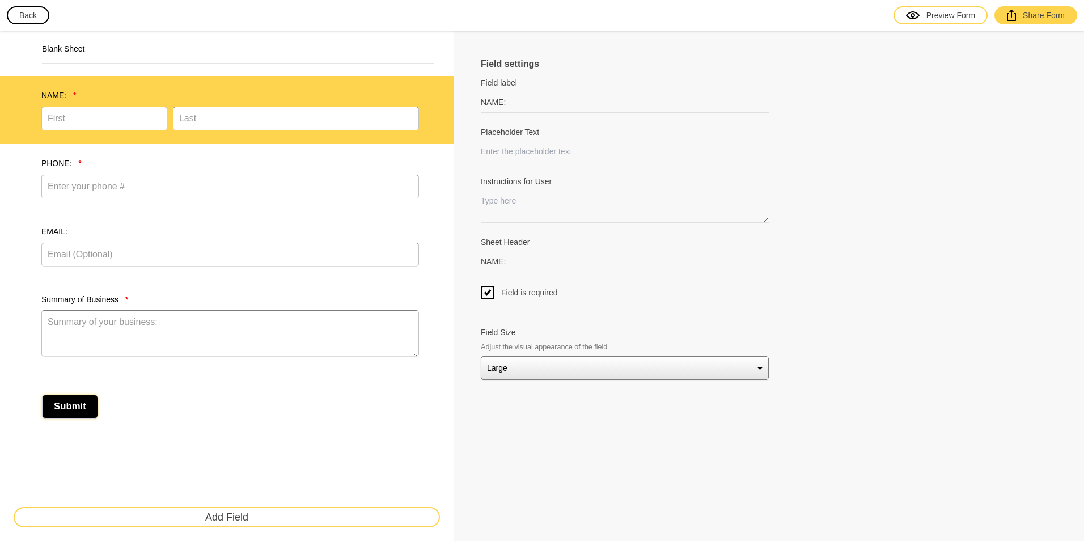
click at [70, 405] on button "Submit" at bounding box center [70, 407] width 56 height 24
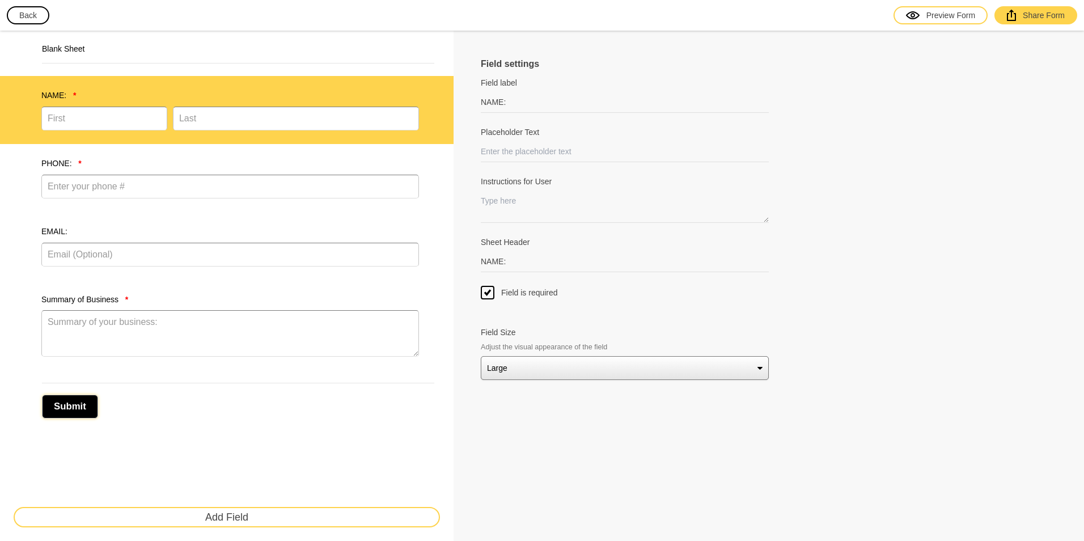
click at [70, 405] on button "Submit" at bounding box center [70, 407] width 56 height 24
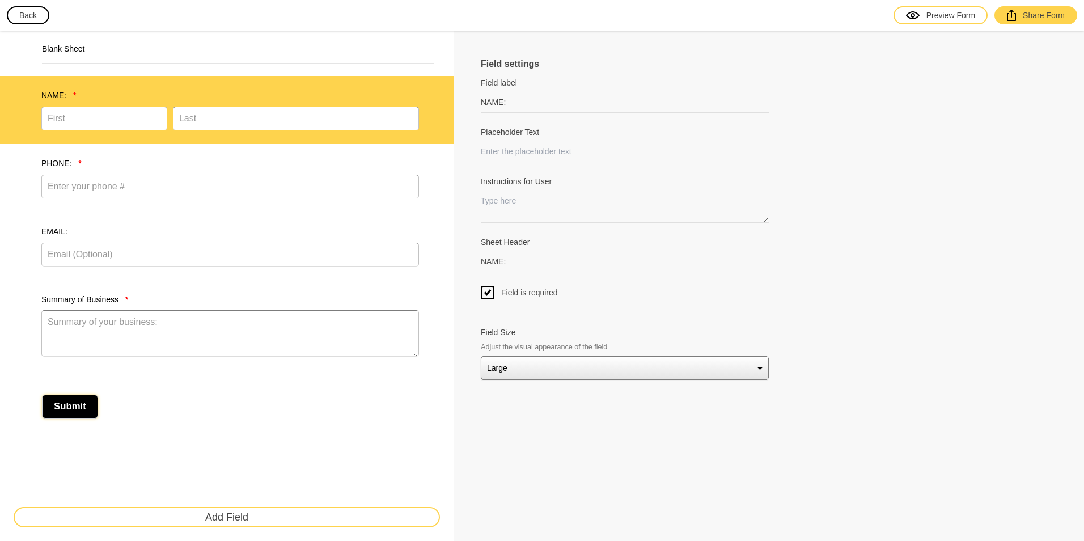
click at [70, 405] on button "Submit" at bounding box center [70, 407] width 56 height 24
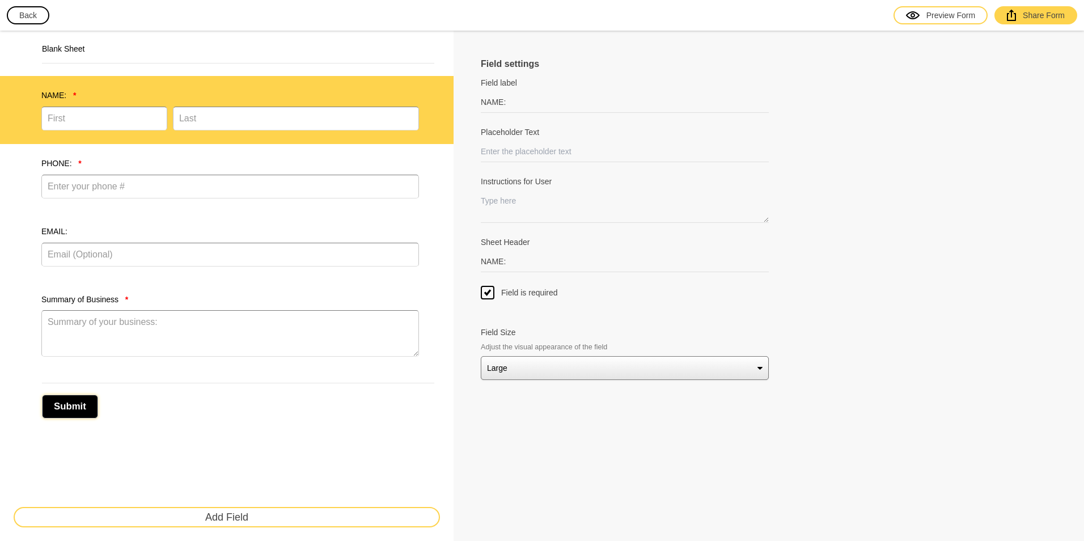
click at [70, 405] on button "Submit" at bounding box center [70, 407] width 56 height 24
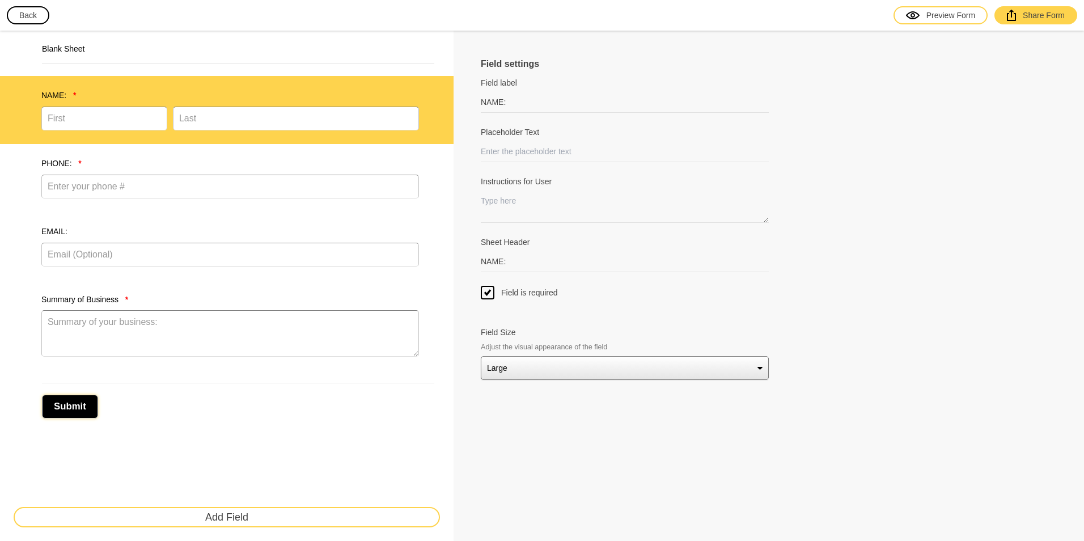
click at [70, 405] on button "Submit" at bounding box center [70, 407] width 56 height 24
click at [174, 163] on label "PHONE: *" at bounding box center [230, 163] width 378 height 11
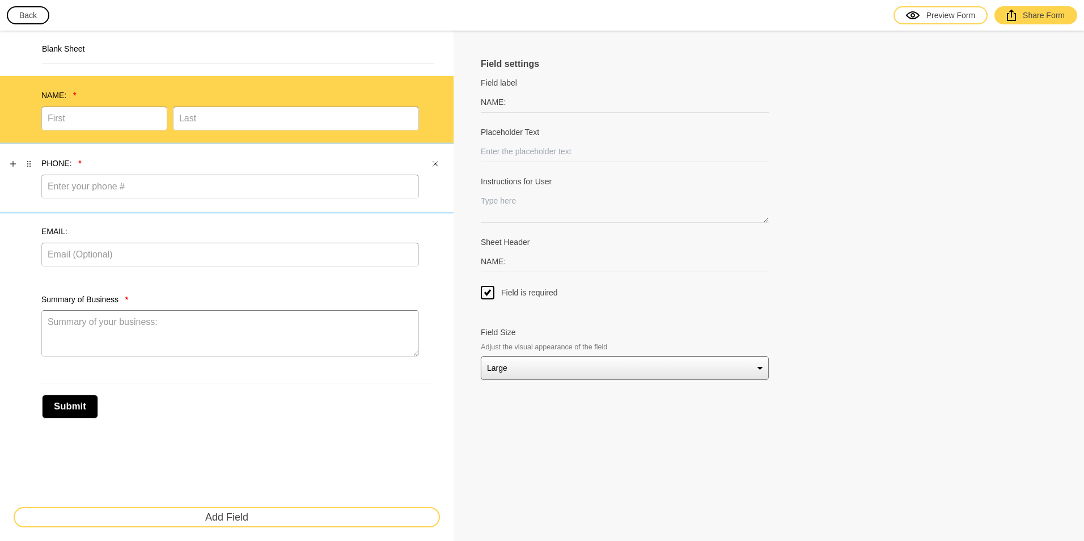
type input "PHONE:"
type input "Enter your phone #"
type input "PHONE:"
select select "large"
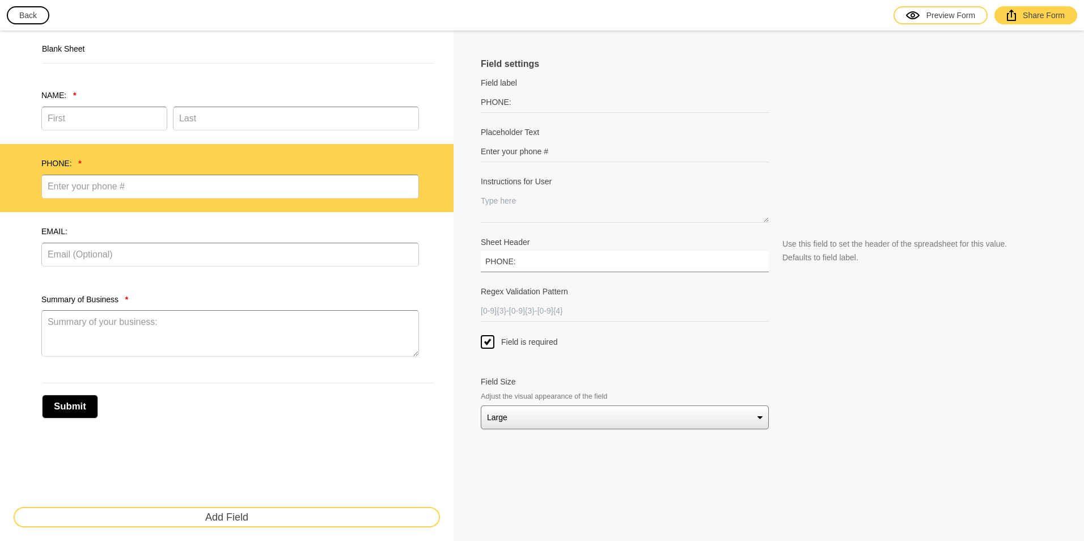
drag, startPoint x: 528, startPoint y: 257, endPoint x: 465, endPoint y: 259, distance: 62.4
click at [465, 259] on div "Field settings Field label PHONE: Field labels are usually just one or two word…" at bounding box center [769, 286] width 630 height 510
type input "P"
type input "PHONE"
click at [468, 261] on div "Field settings Field label PHONE: Field labels are usually just one or two word…" at bounding box center [769, 286] width 630 height 510
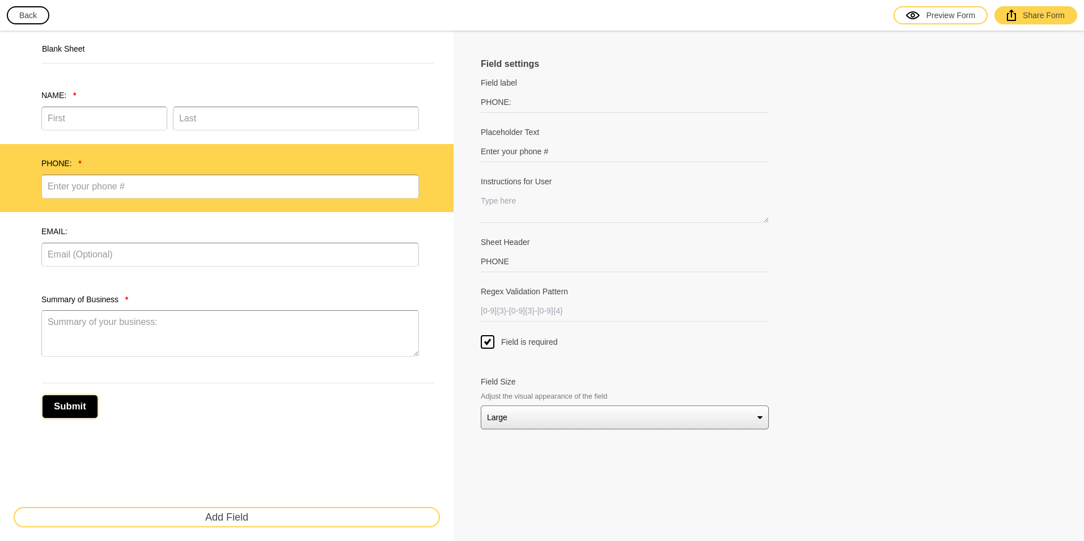
click at [79, 404] on button "Submit" at bounding box center [70, 407] width 56 height 24
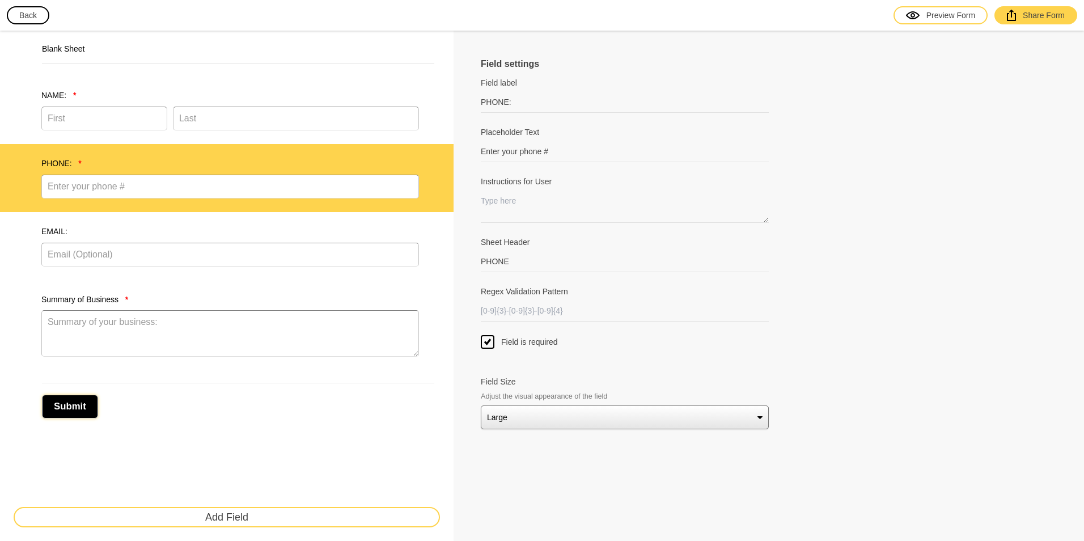
click at [79, 404] on button "Submit" at bounding box center [70, 407] width 56 height 24
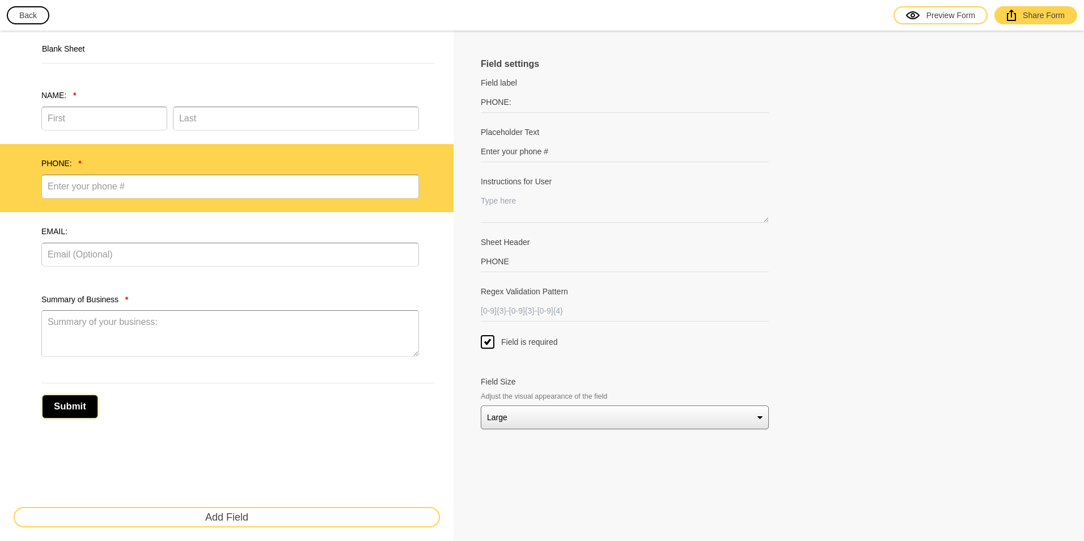
click at [78, 404] on button "Submit" at bounding box center [70, 407] width 56 height 24
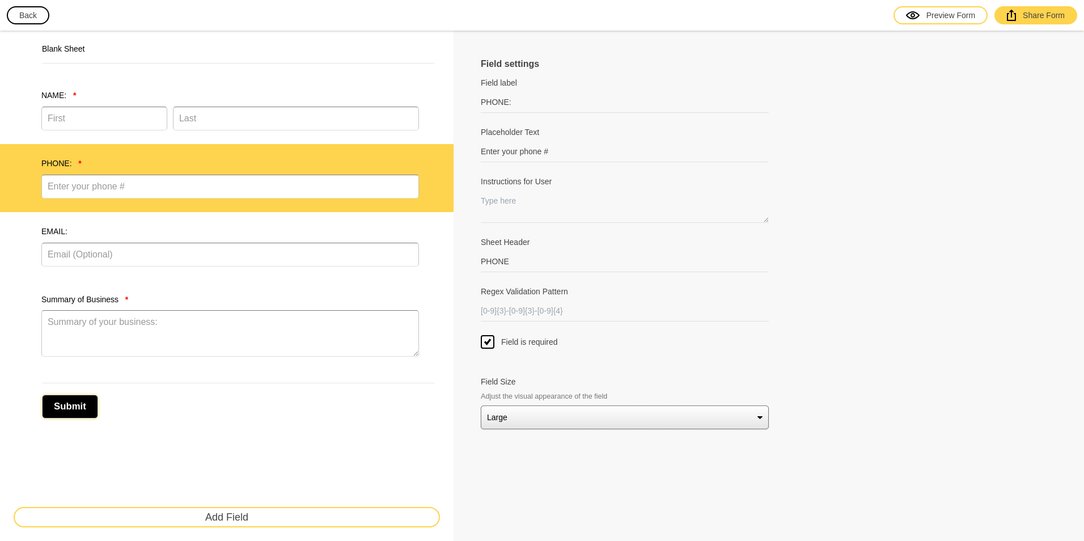
click at [78, 404] on button "Submit" at bounding box center [70, 407] width 56 height 24
drag, startPoint x: 78, startPoint y: 404, endPoint x: 69, endPoint y: 392, distance: 15.4
click at [71, 395] on button "Submit" at bounding box center [70, 407] width 56 height 24
click at [902, 16] on link "Preview Form" at bounding box center [941, 15] width 94 height 18
